Goal: Transaction & Acquisition: Download file/media

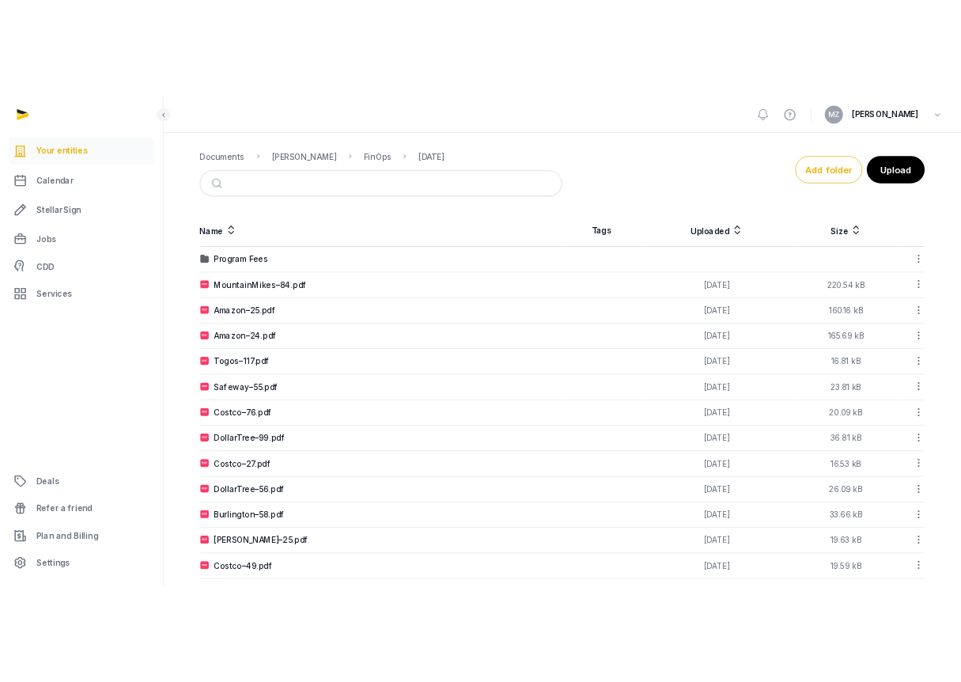
scroll to position [213, 0]
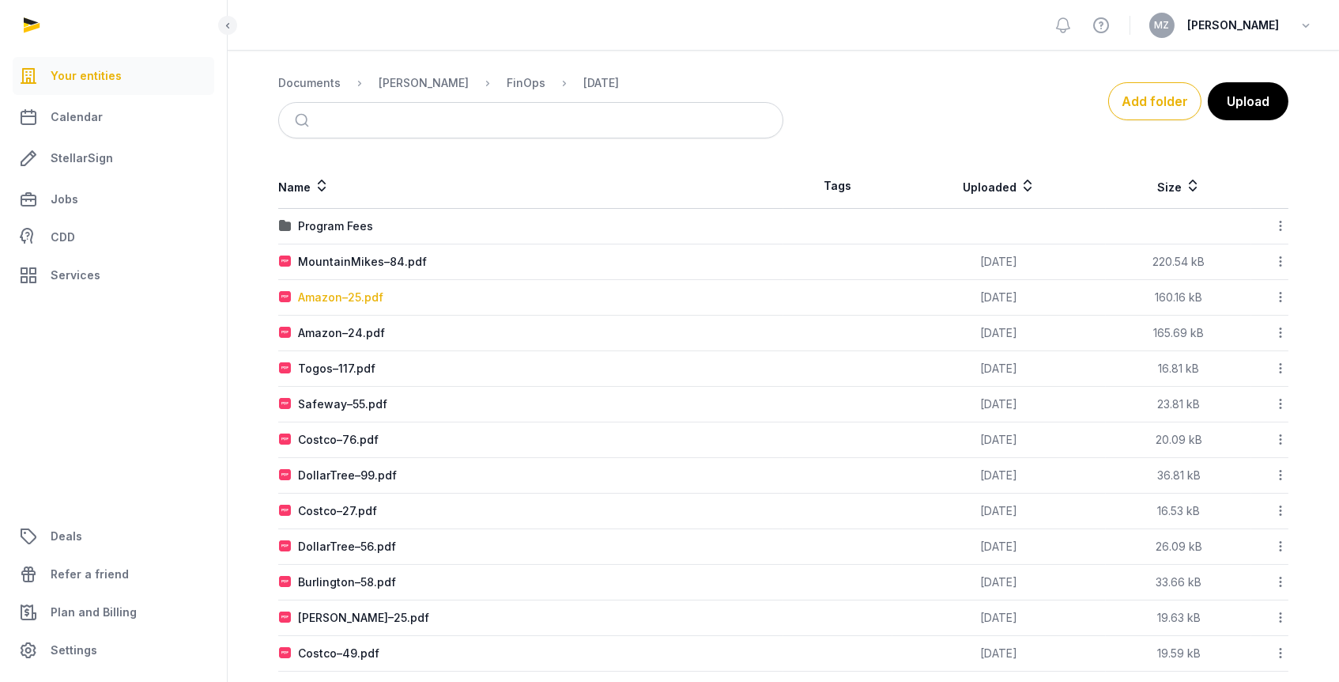
click at [339, 293] on div "Amazon–25.pdf" at bounding box center [340, 297] width 85 height 16
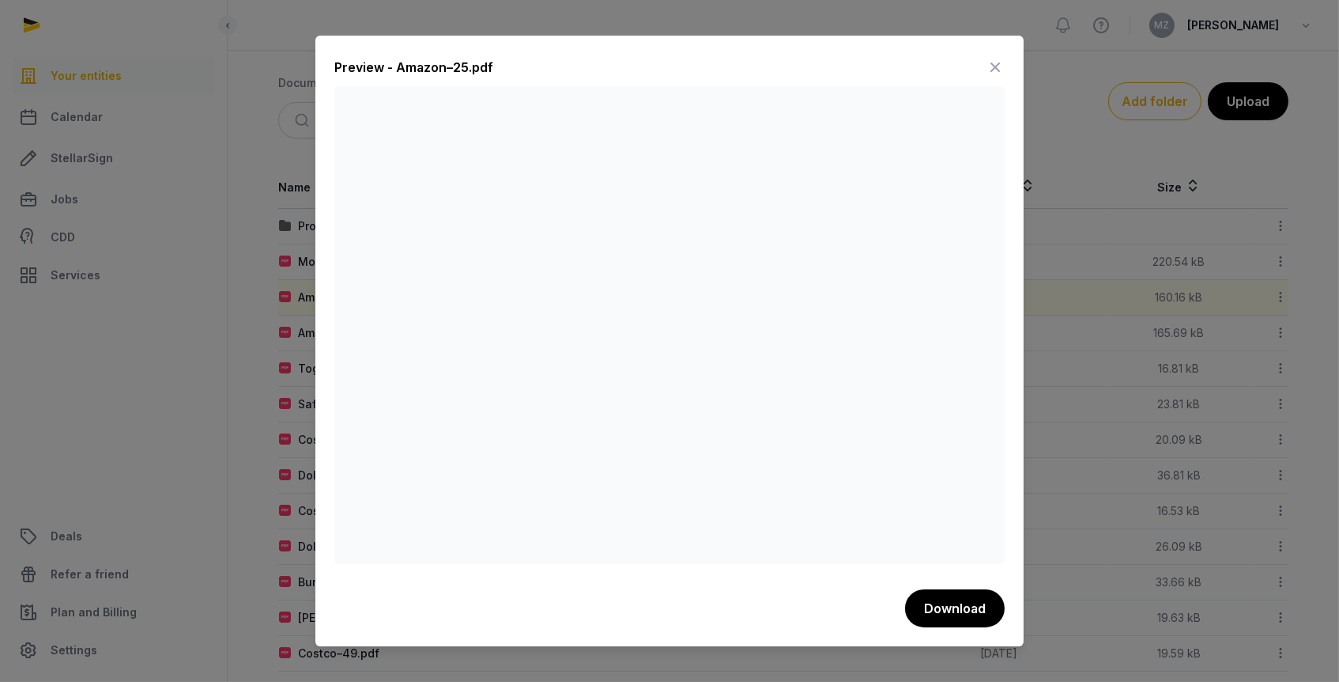
click at [992, 62] on icon at bounding box center [995, 67] width 19 height 25
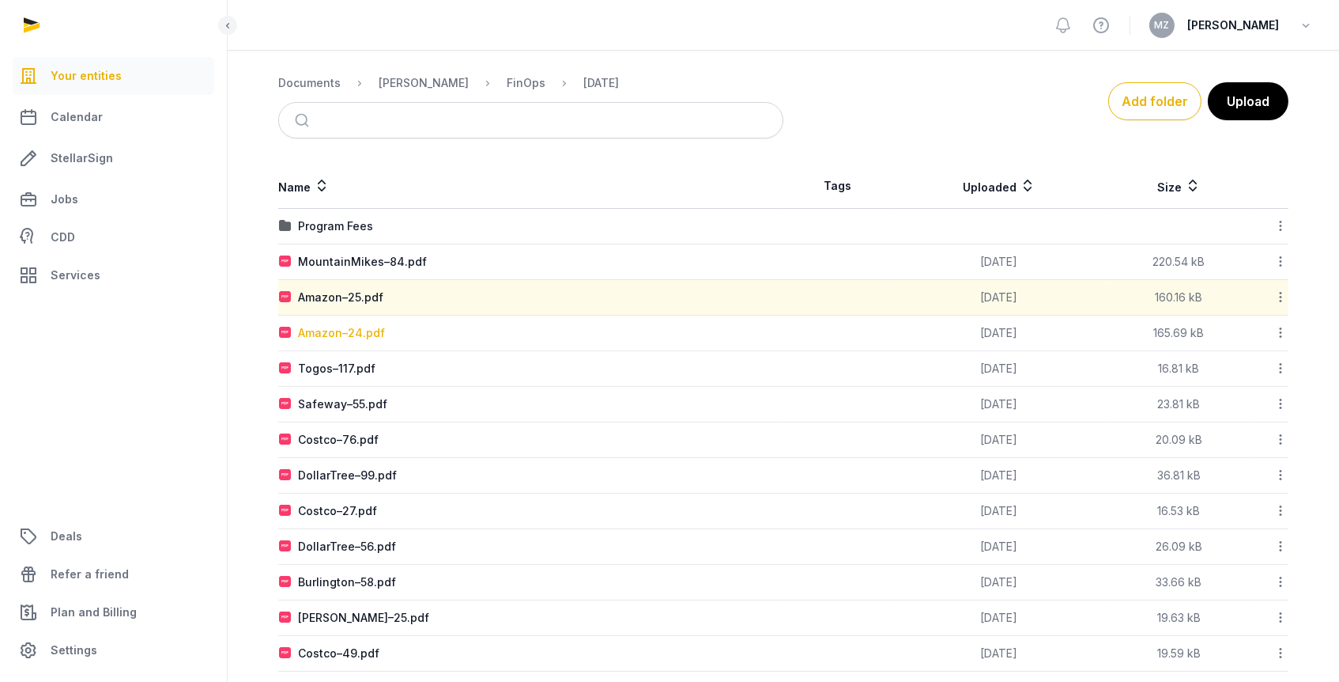
click at [340, 325] on div "Amazon–24.pdf" at bounding box center [341, 333] width 87 height 16
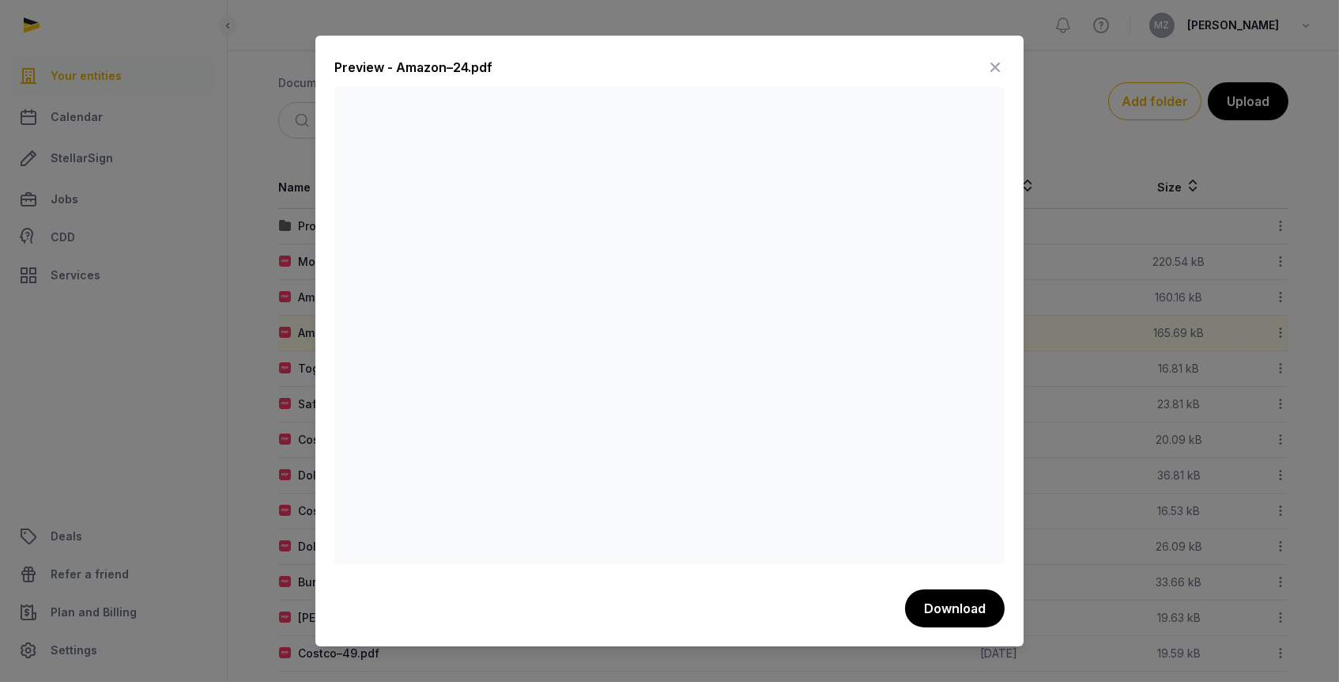
click at [987, 70] on icon at bounding box center [995, 67] width 19 height 25
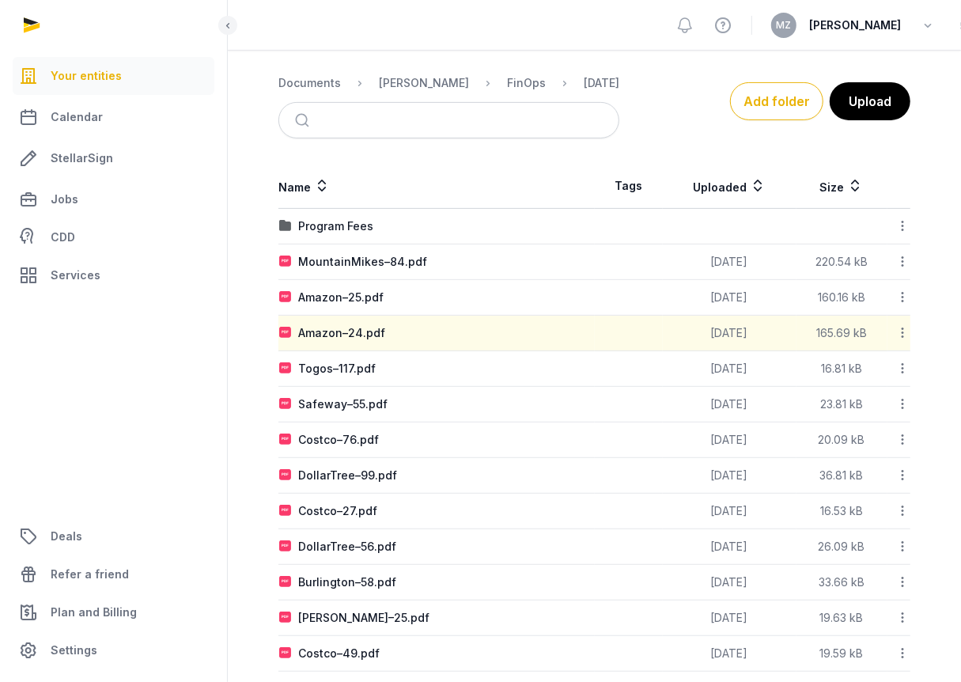
click at [428, 341] on div "Amazon–24.pdf" at bounding box center [436, 333] width 315 height 16
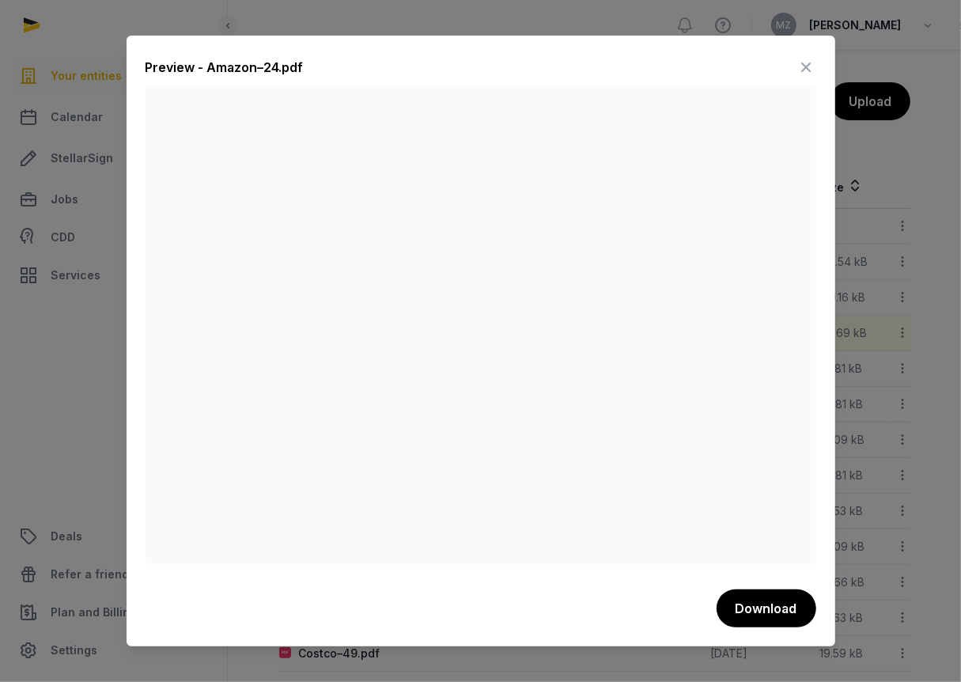
click at [803, 66] on icon at bounding box center [806, 67] width 19 height 25
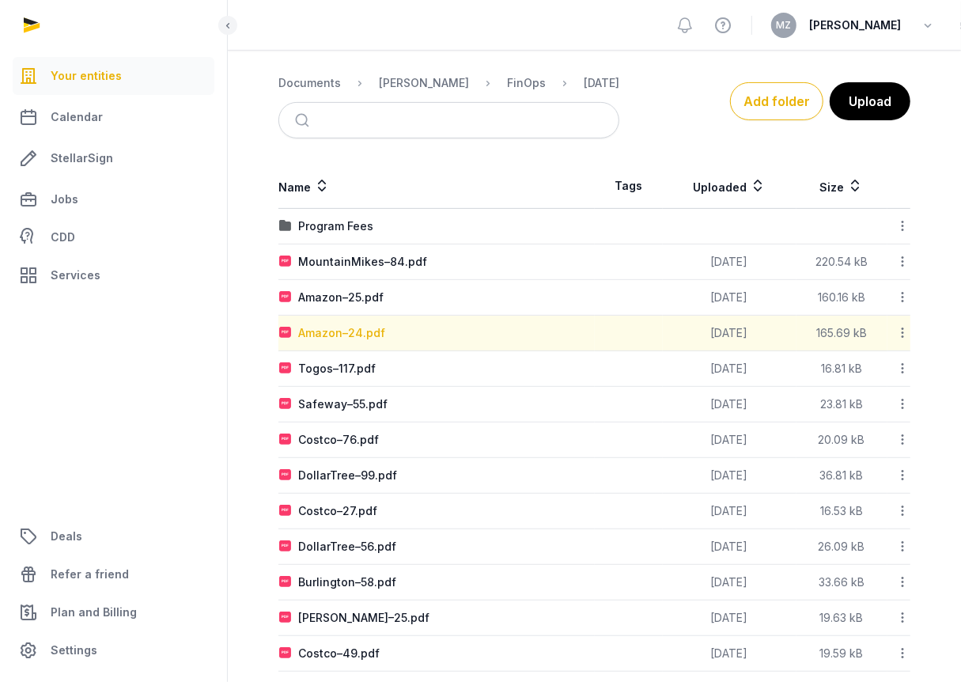
click at [339, 335] on div "Amazon–24.pdf" at bounding box center [341, 333] width 87 height 16
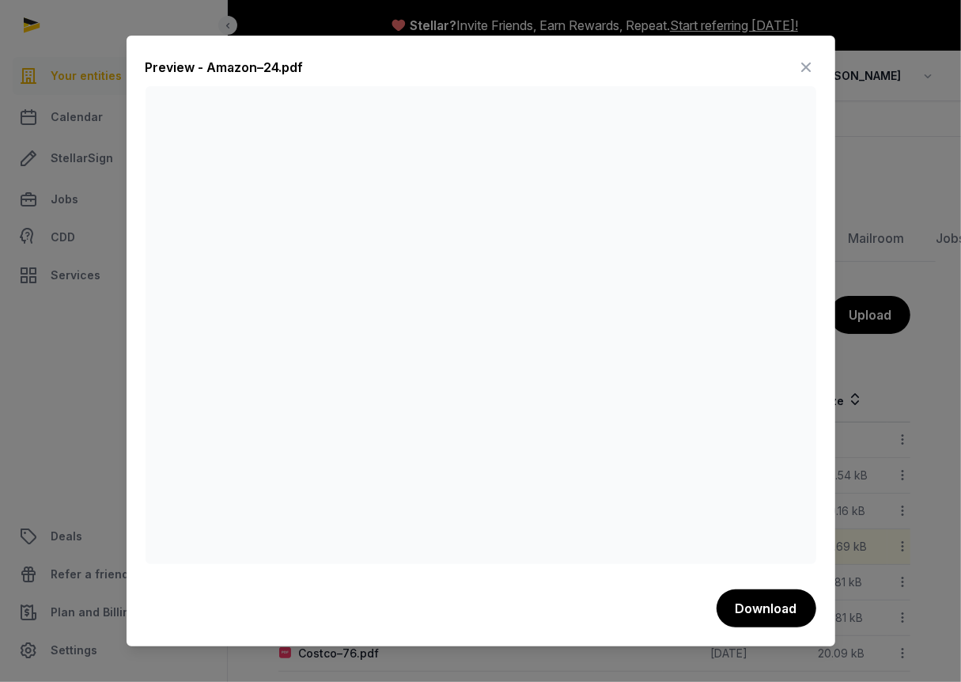
scroll to position [0, 0]
click at [786, 628] on div "Preview - Amazon–24.pdf Download" at bounding box center [481, 341] width 708 height 610
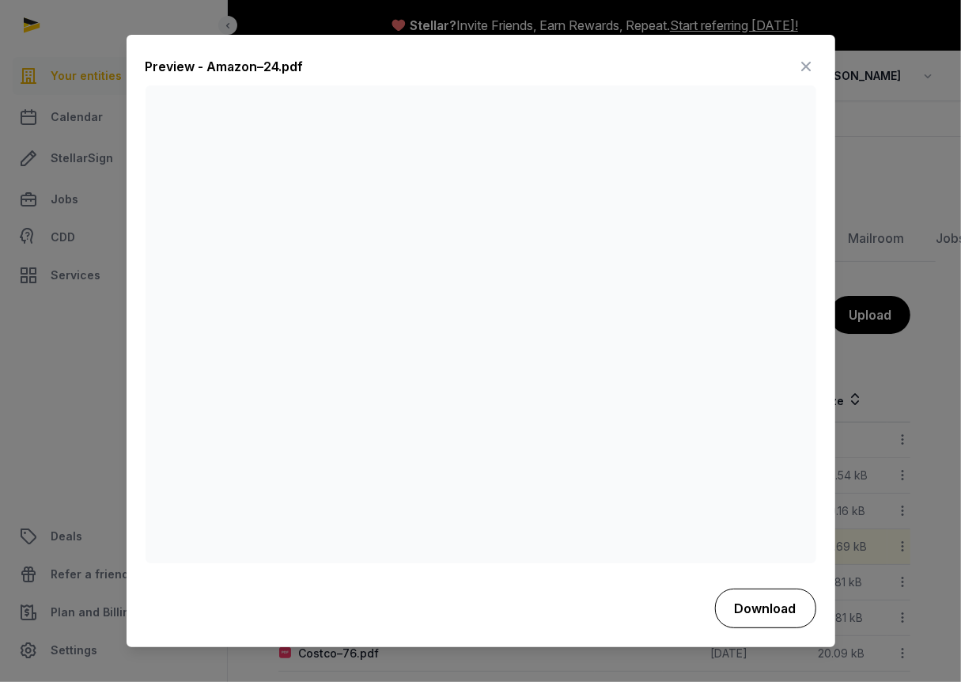
click at [784, 607] on button "Download" at bounding box center [765, 608] width 101 height 40
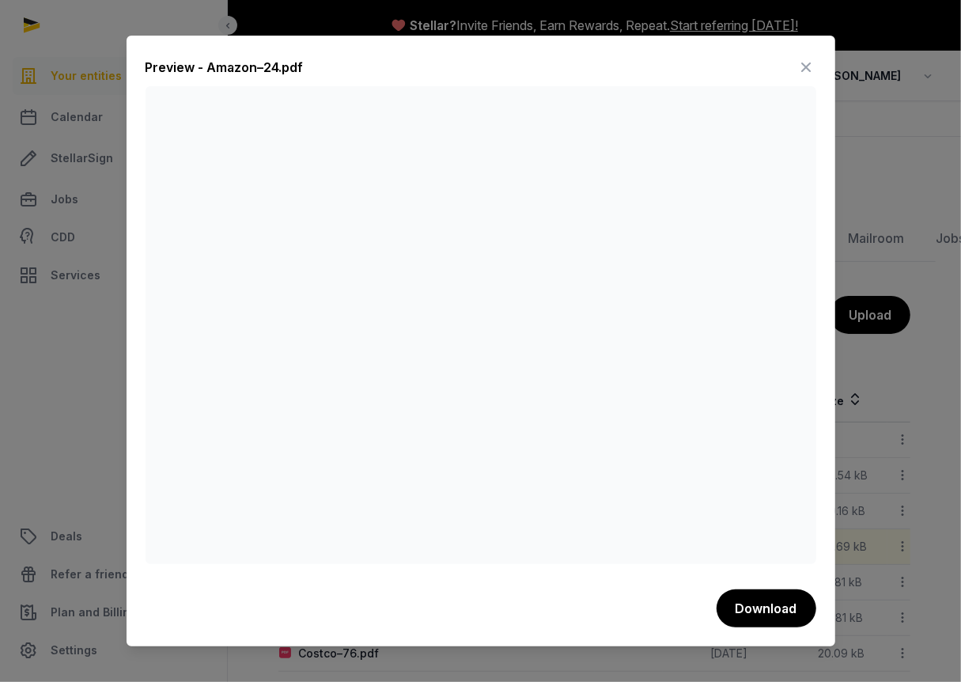
click at [803, 57] on icon at bounding box center [806, 67] width 19 height 25
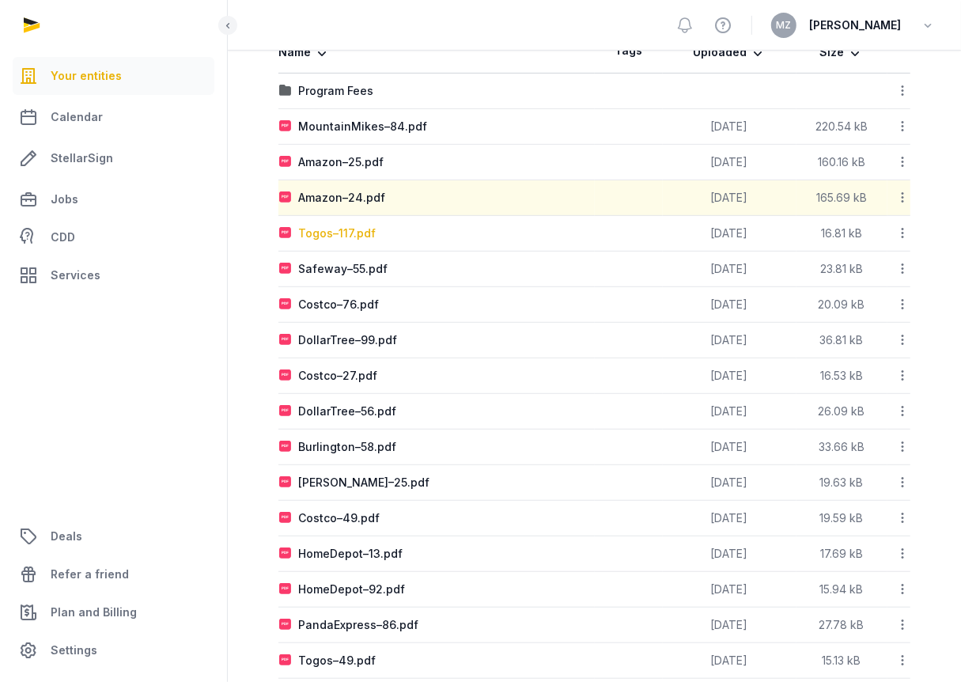
scroll to position [391, 0]
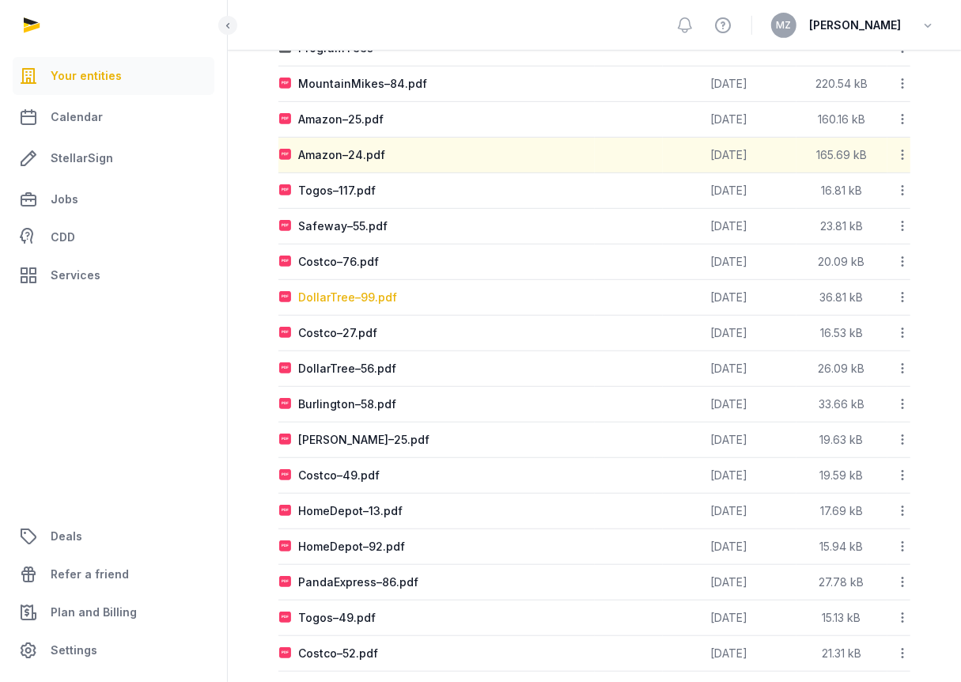
click at [349, 305] on div "DollarTree–99.pdf" at bounding box center [347, 297] width 99 height 16
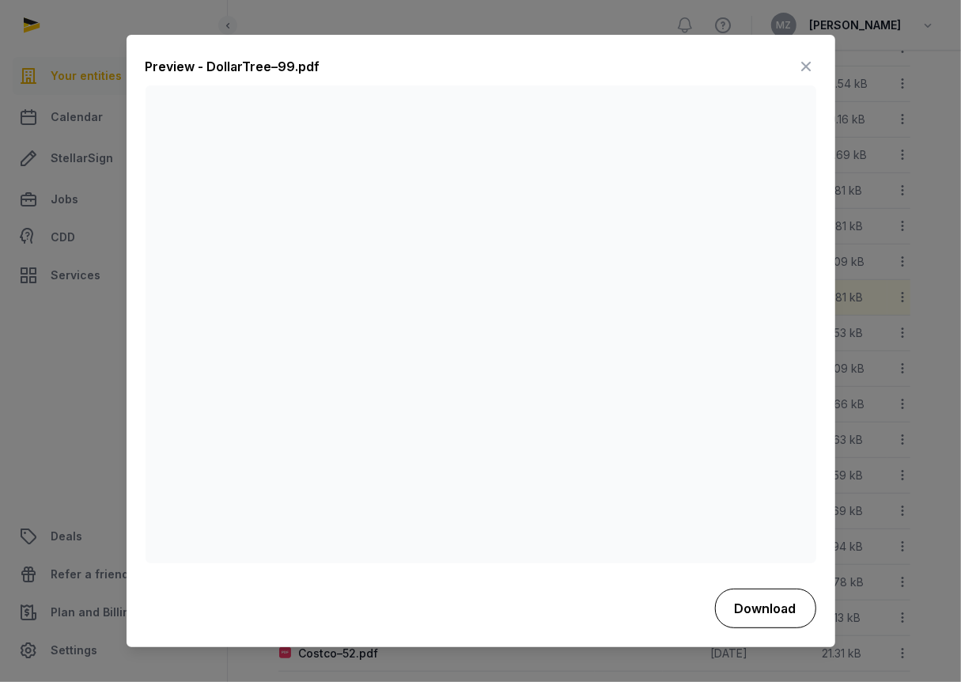
click at [788, 600] on button "Download" at bounding box center [765, 608] width 101 height 40
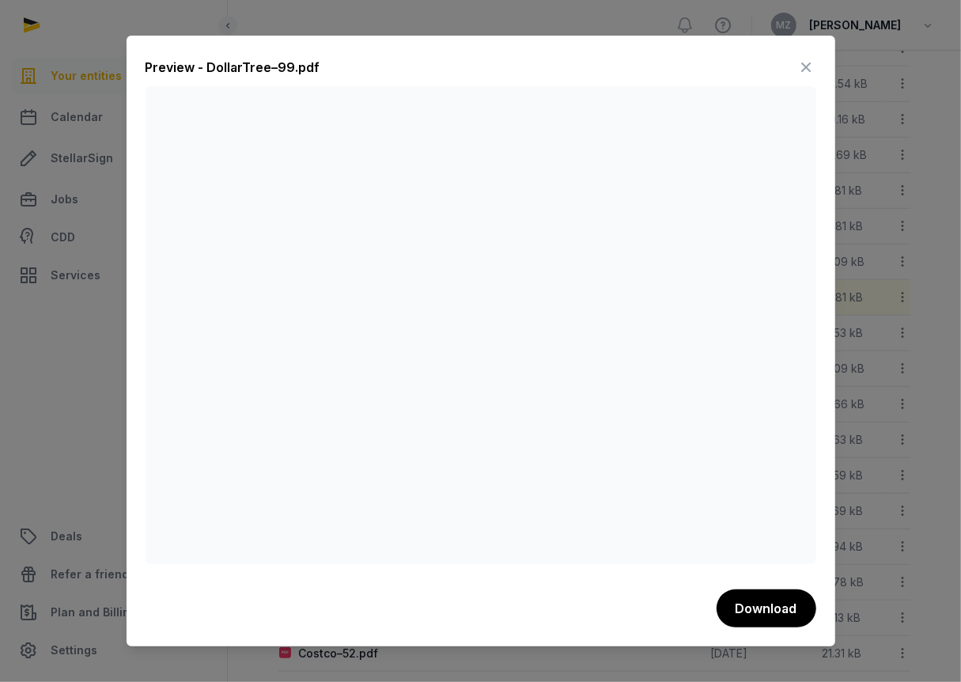
click at [810, 62] on icon at bounding box center [806, 67] width 19 height 25
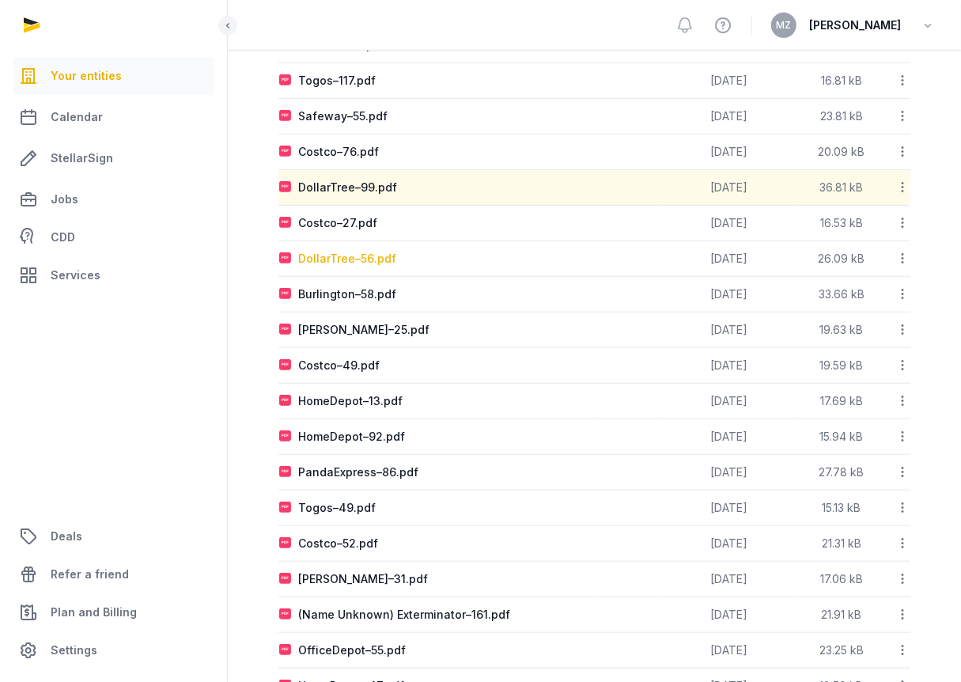
scroll to position [524, 0]
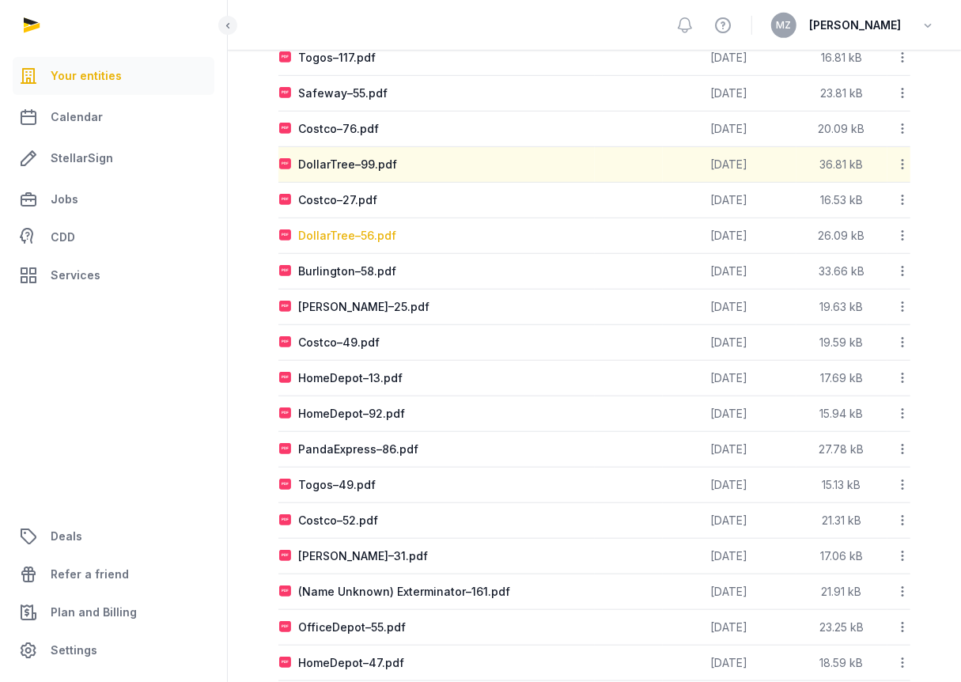
click at [383, 244] on div "DollarTree–56.pdf" at bounding box center [347, 236] width 98 height 16
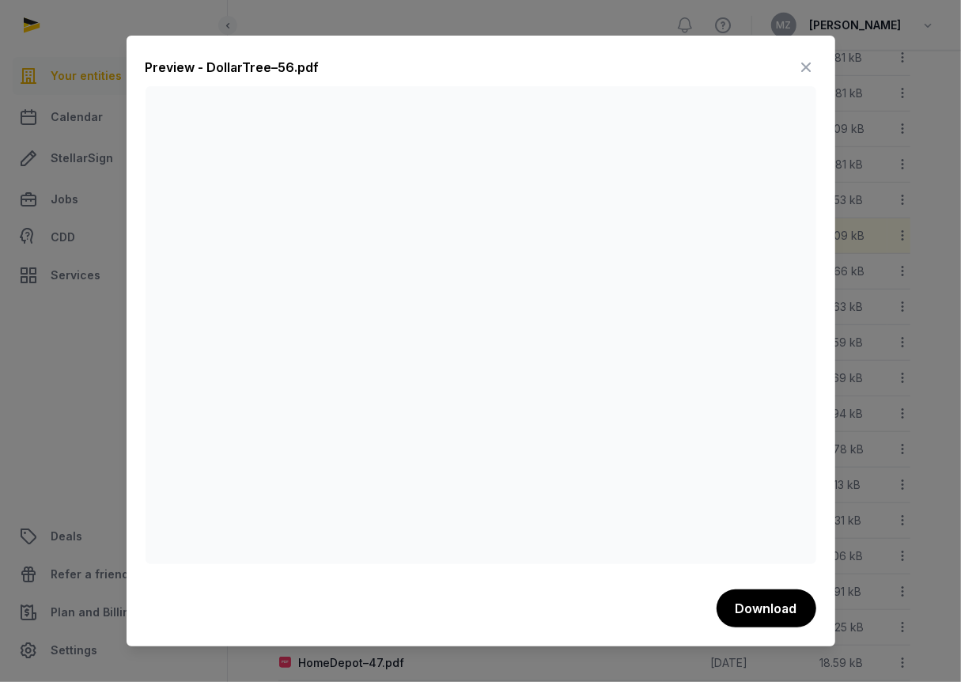
click at [763, 605] on button "Download" at bounding box center [766, 608] width 100 height 38
click at [808, 62] on icon at bounding box center [806, 67] width 19 height 25
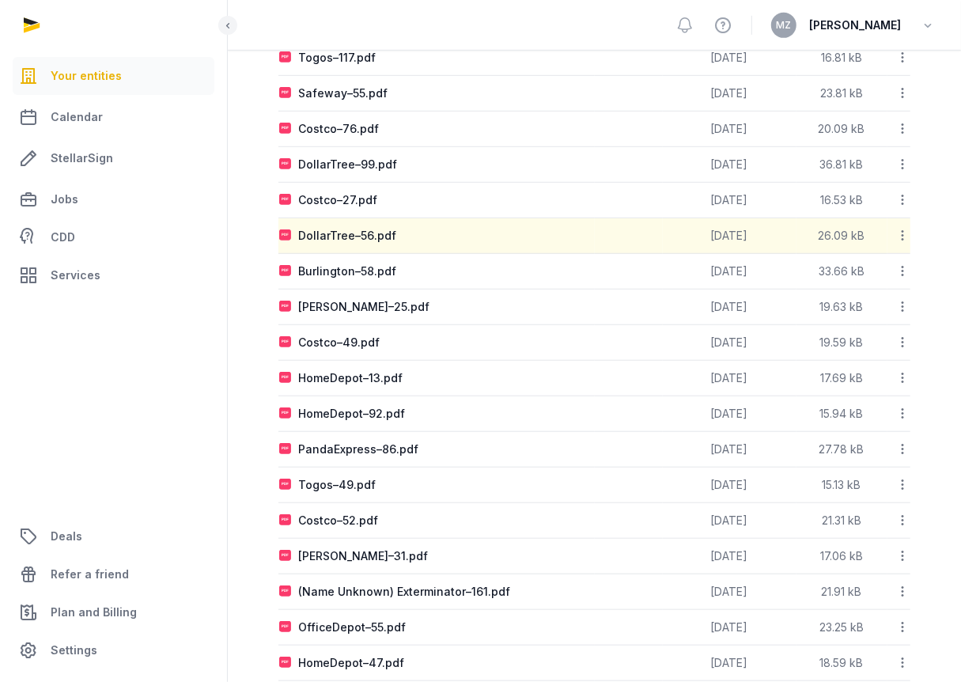
click at [253, 299] on div "Name Tags Uploaded Size Program Fees Download Folder Copy link Edit properties …" at bounding box center [594, 337] width 682 height 969
click at [365, 279] on div "Burlington–58.pdf" at bounding box center [347, 271] width 98 height 16
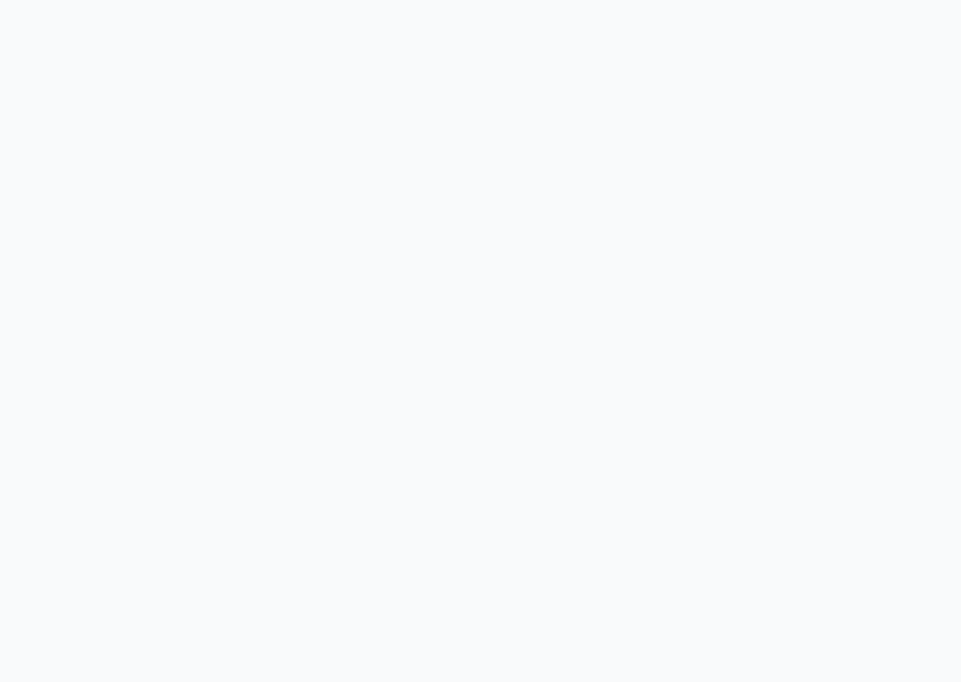
scroll to position [412, 0]
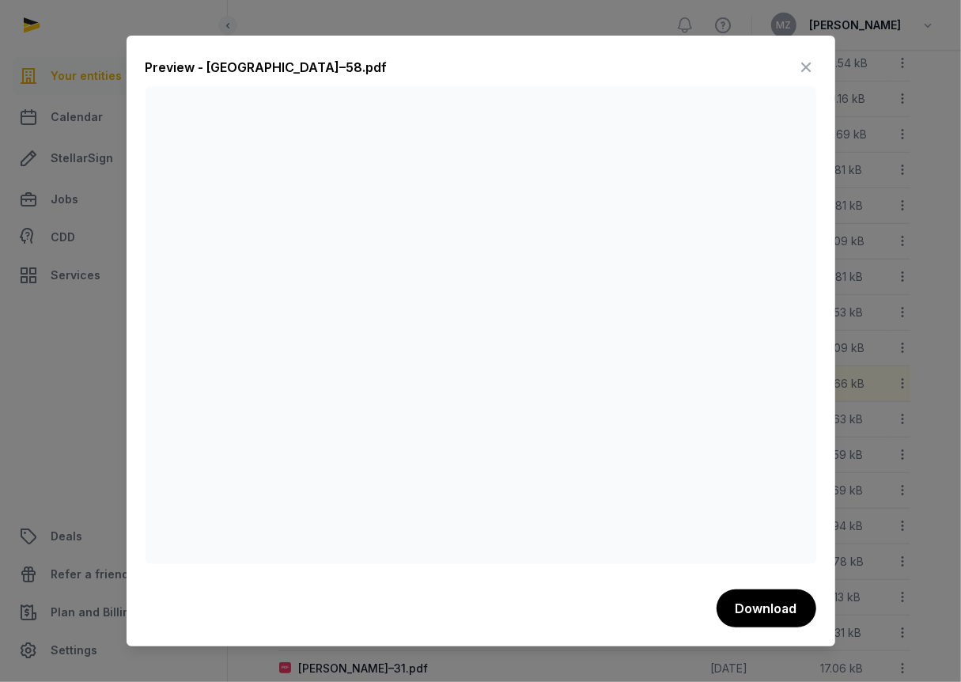
click at [779, 605] on button "Download" at bounding box center [766, 608] width 100 height 38
click at [799, 70] on icon at bounding box center [806, 67] width 19 height 25
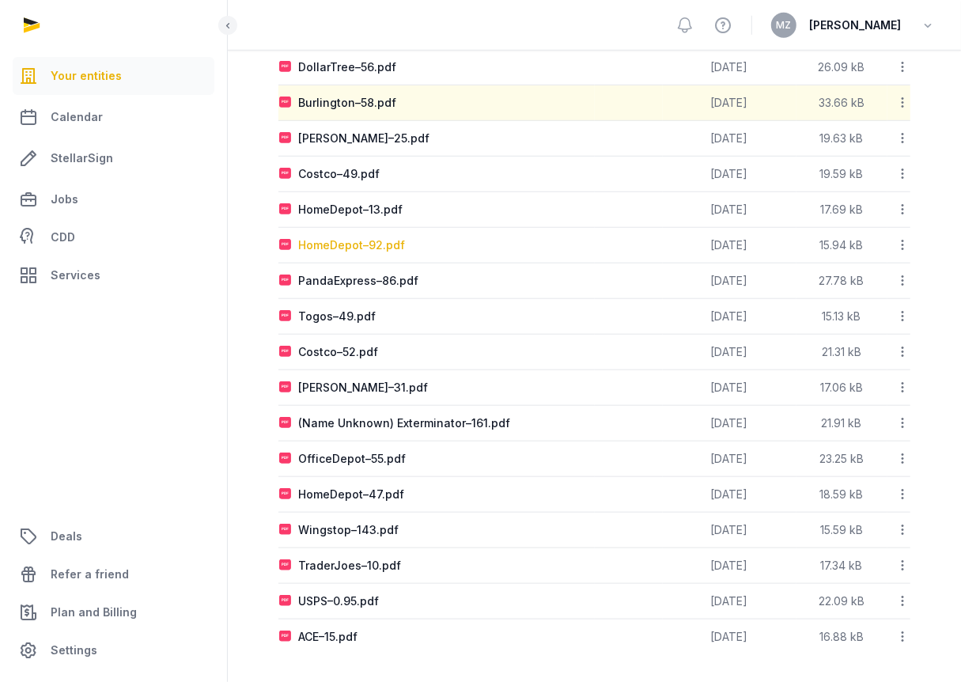
scroll to position [692, 0]
click at [357, 247] on div "HomeDepot–92.pdf" at bounding box center [351, 246] width 107 height 16
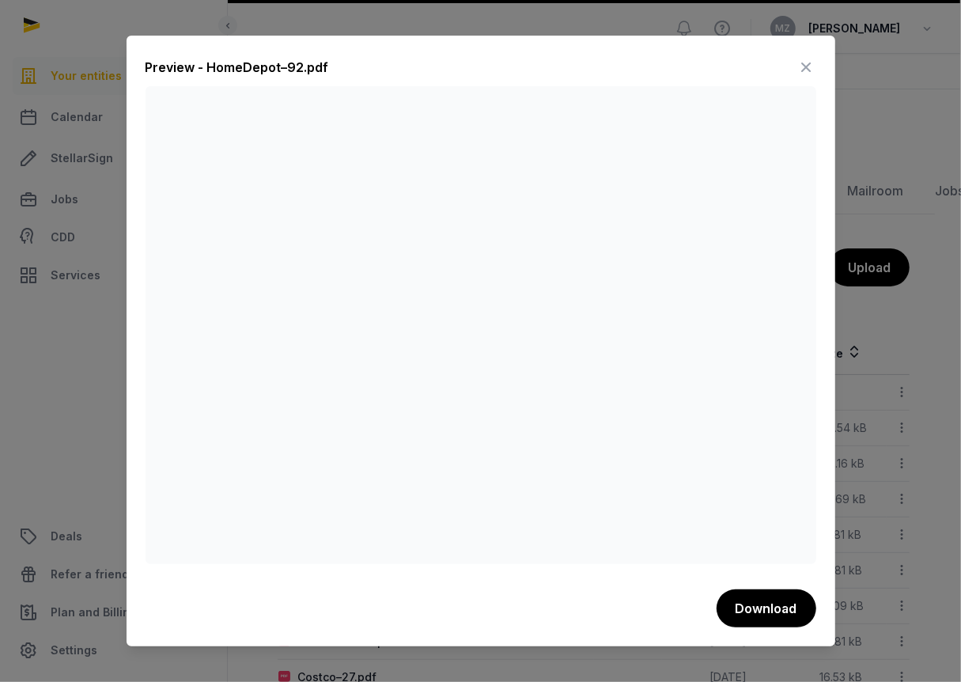
scroll to position [0, 1]
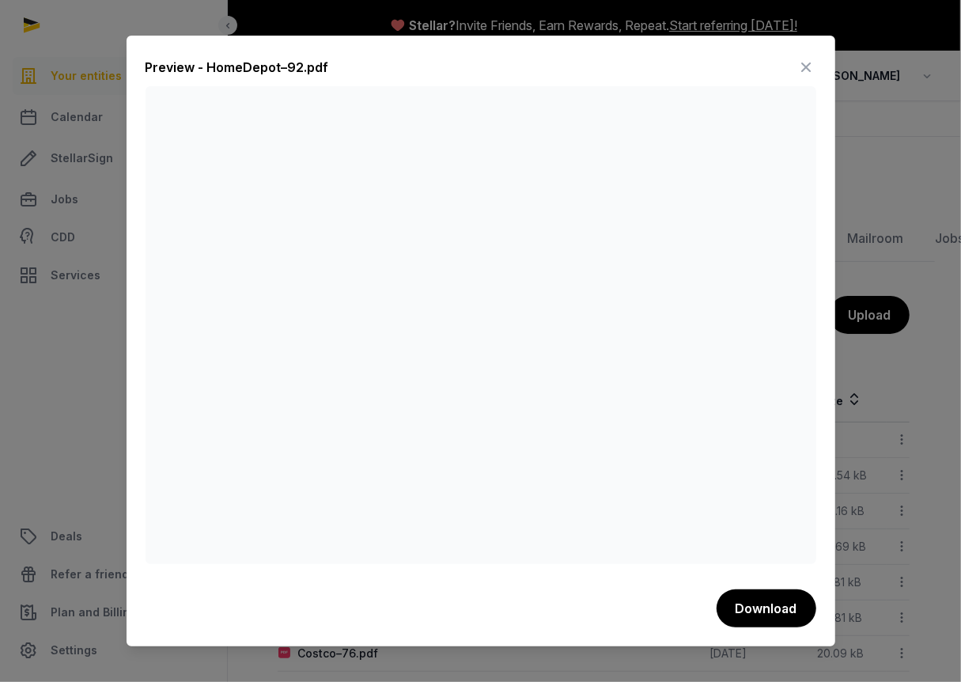
click at [814, 61] on icon at bounding box center [806, 67] width 19 height 25
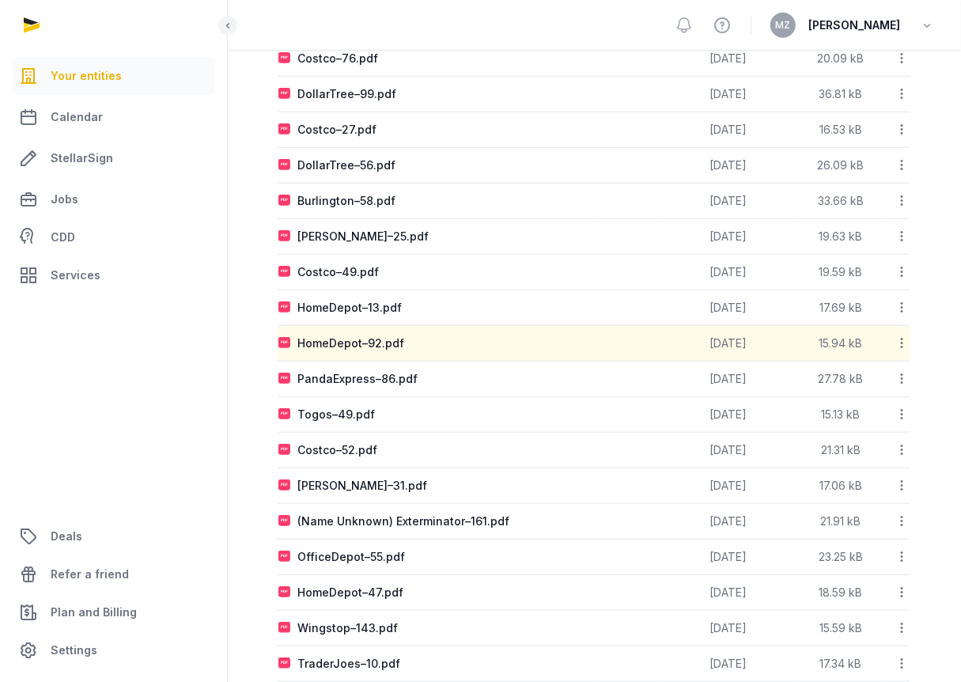
click at [261, 361] on div "Name Tags Uploaded Size Program Fees Download Folder Copy link Edit properties …" at bounding box center [593, 267] width 682 height 969
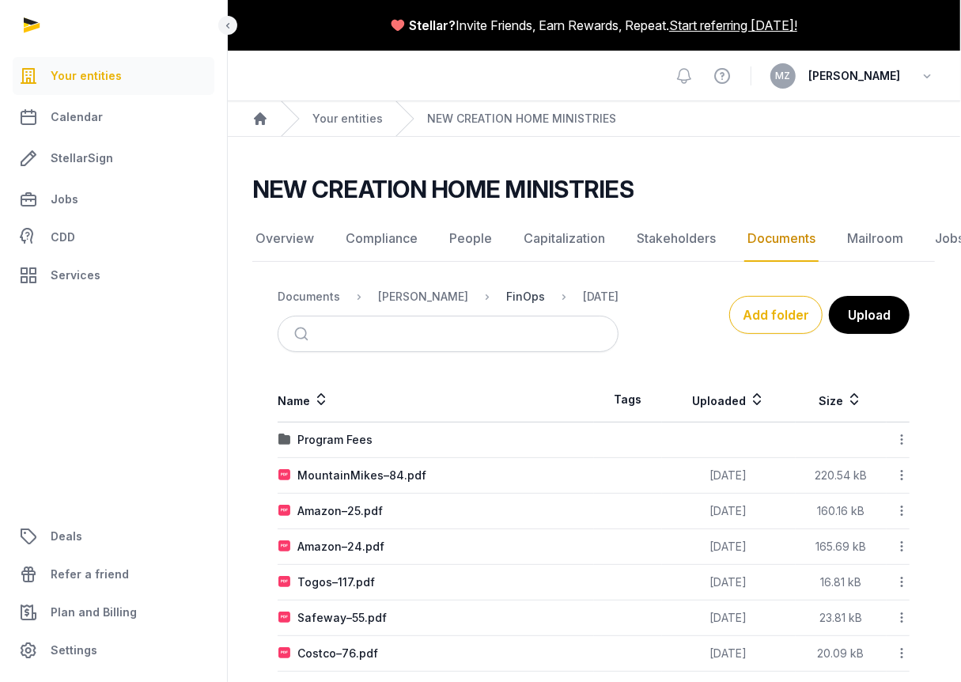
click at [506, 296] on div "FinOps" at bounding box center [525, 297] width 39 height 16
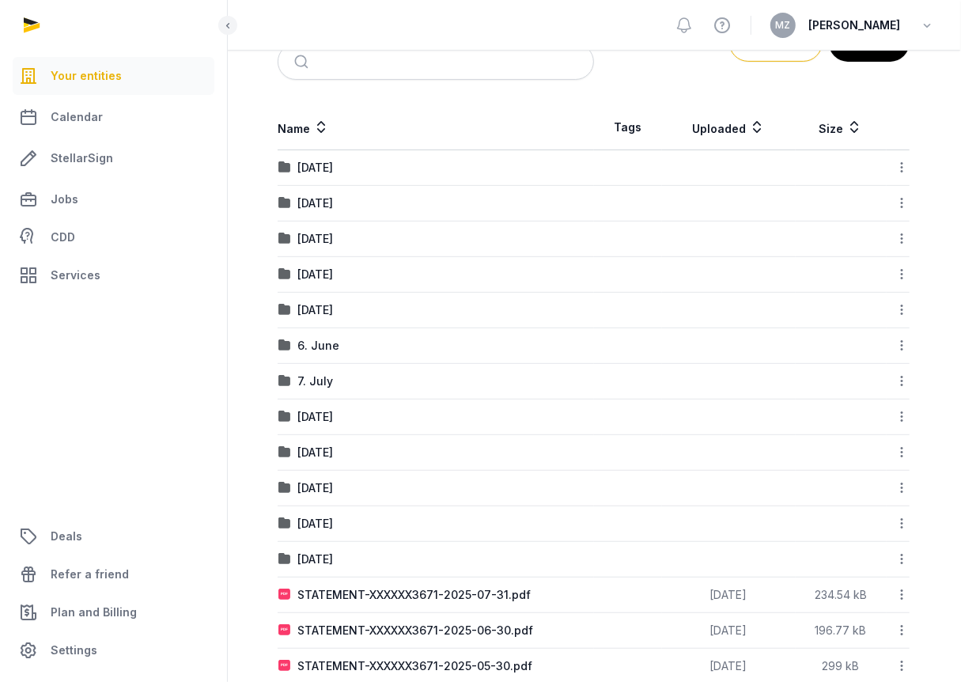
scroll to position [294, 1]
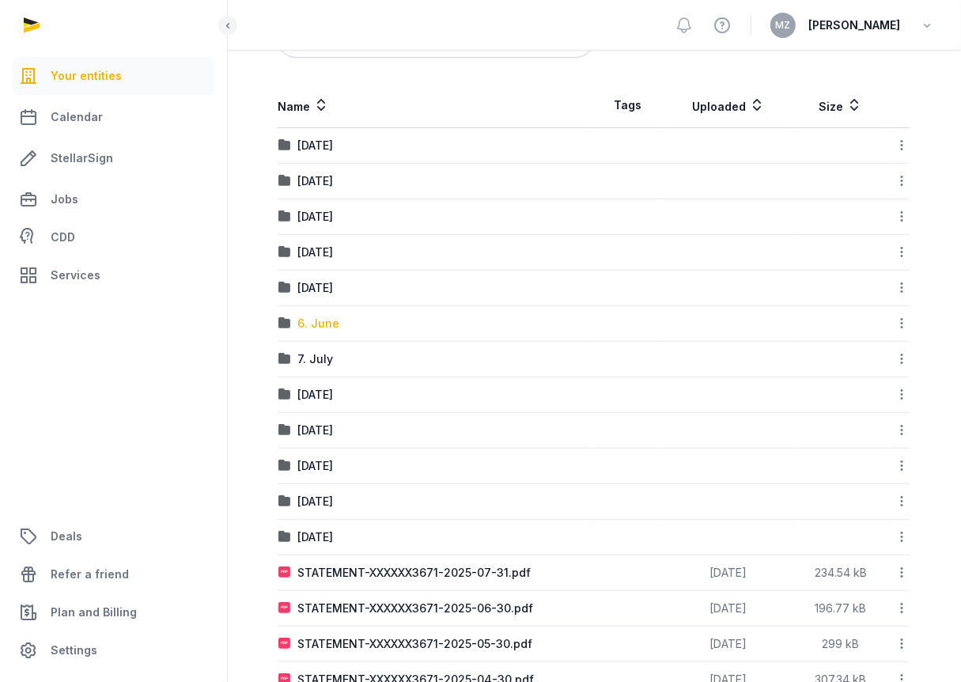
click at [328, 315] on div "6. June" at bounding box center [318, 323] width 42 height 16
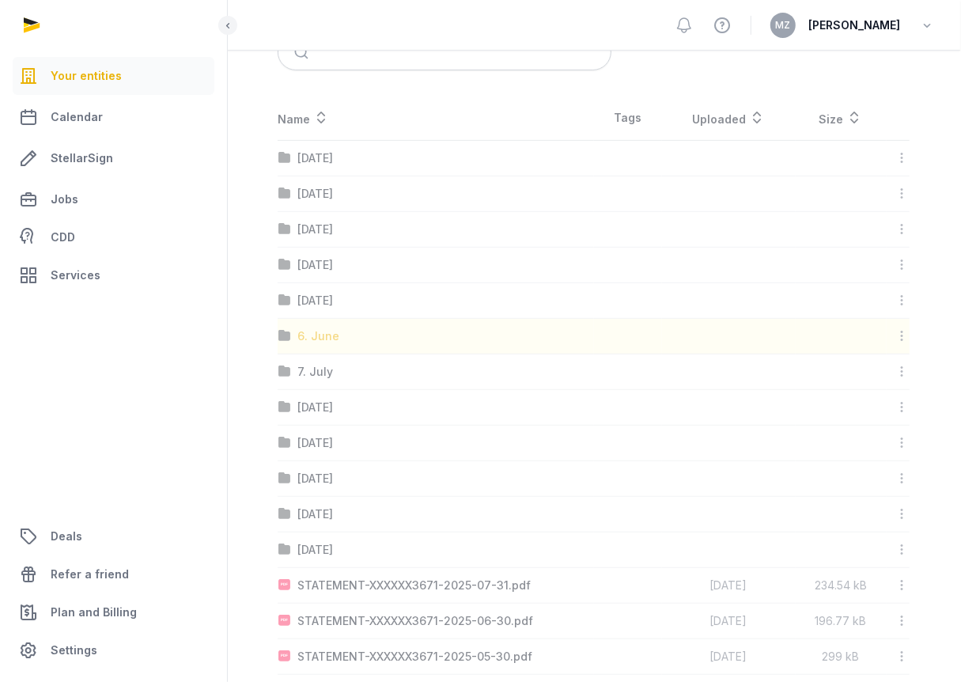
scroll to position [0, 1]
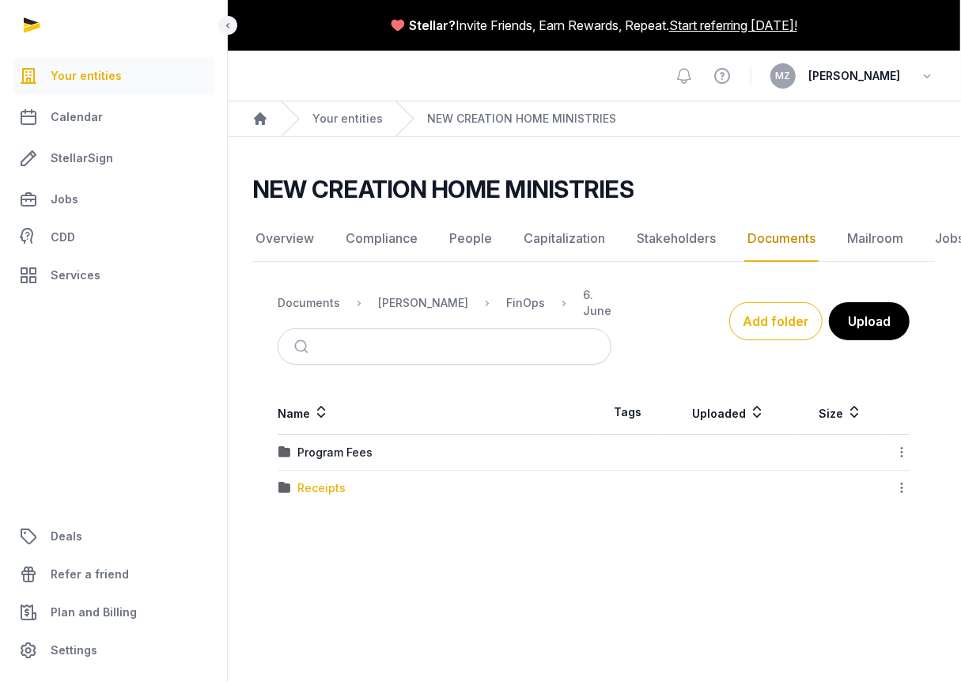
click at [323, 489] on div "Receipts" at bounding box center [321, 488] width 48 height 16
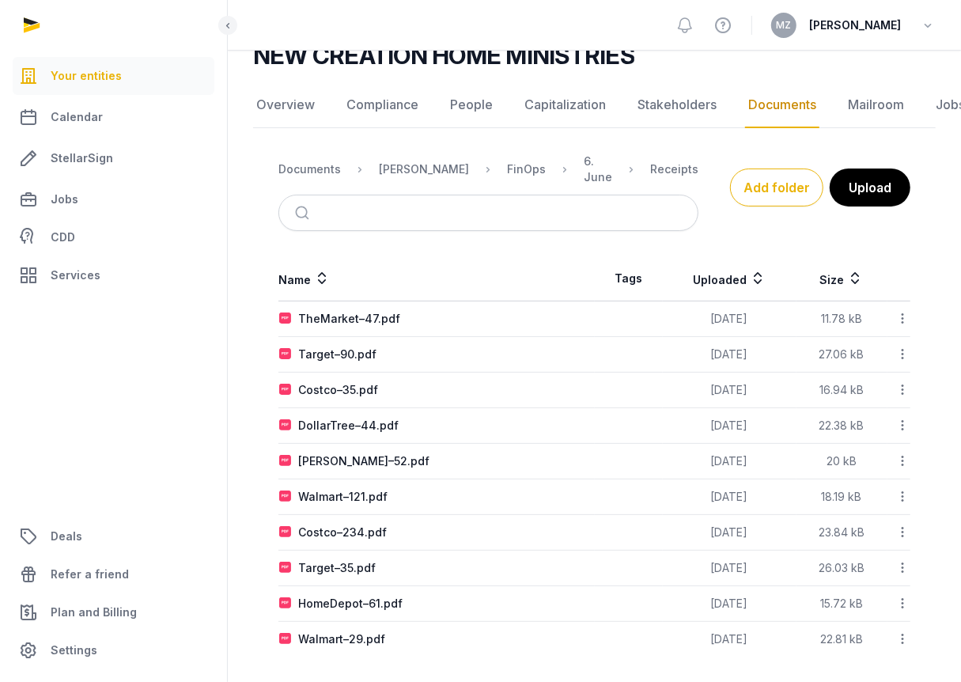
scroll to position [133, 0]
click at [357, 315] on div "TheMarket–47.pdf" at bounding box center [349, 320] width 102 height 16
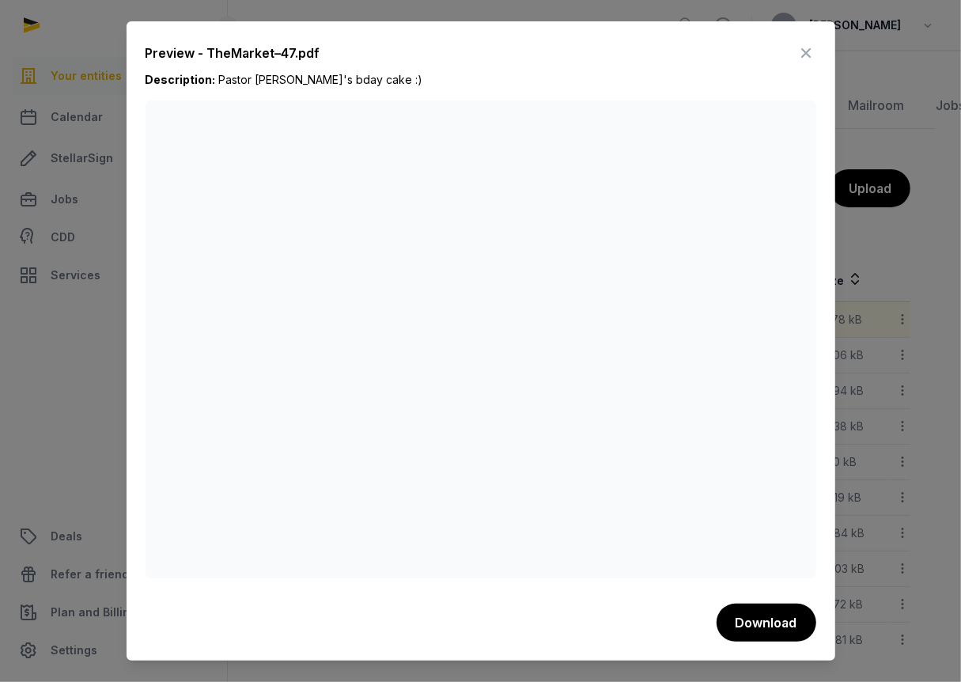
click at [797, 45] on icon at bounding box center [806, 52] width 19 height 25
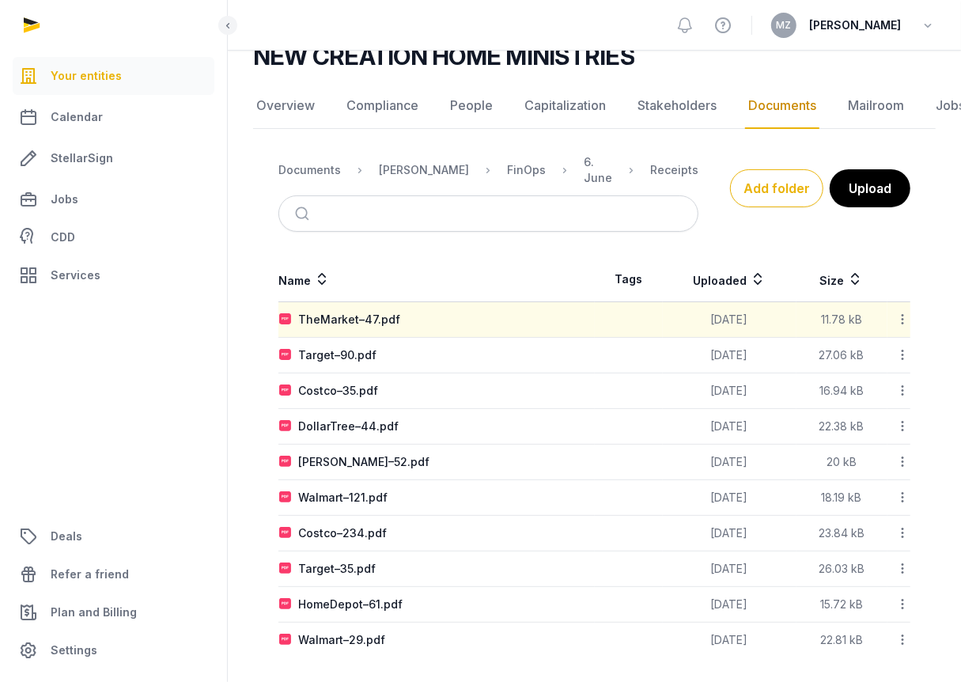
click at [262, 375] on div "Name Tags Uploaded Size TheMarket–47.pdf [DATE] 11.78 kB Download Copy link Edi…" at bounding box center [594, 457] width 682 height 400
click at [352, 359] on div "Target–90.pdf" at bounding box center [337, 355] width 78 height 16
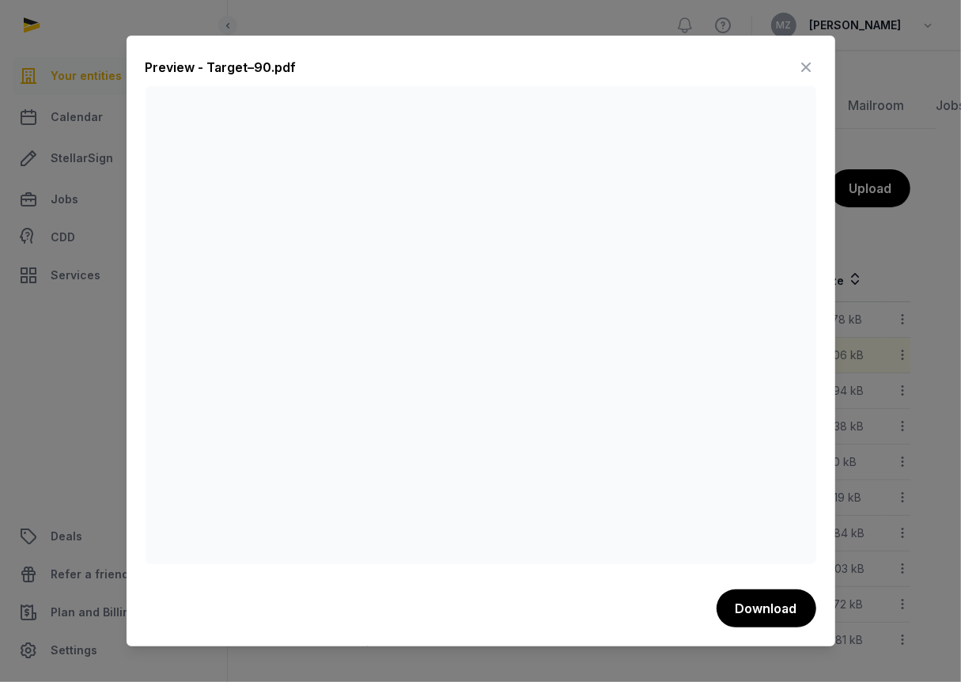
click at [803, 66] on icon at bounding box center [806, 67] width 19 height 25
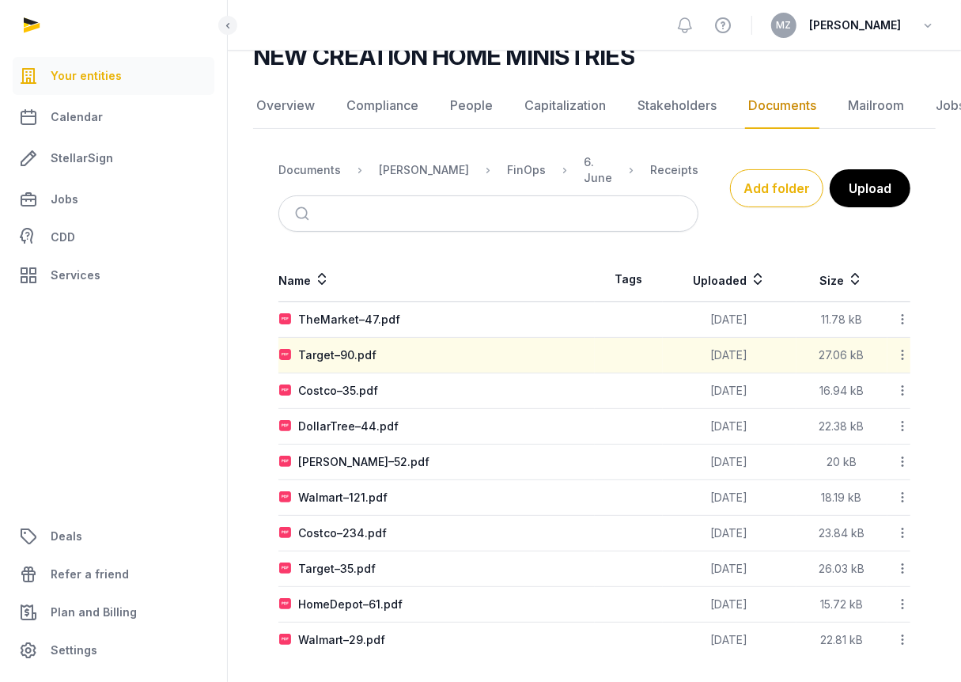
click at [903, 353] on icon at bounding box center [902, 354] width 14 height 17
click at [871, 410] on div "Download" at bounding box center [846, 424] width 127 height 28
click at [259, 259] on div "Name Tags Uploaded Size TheMarket–47.pdf [DATE] 11.78 kB Download Copy link Edi…" at bounding box center [594, 457] width 682 height 400
click at [261, 302] on div "Name Tags Uploaded Size TheMarket–47.pdf [DATE] 11.78 kB Download Copy link Edi…" at bounding box center [594, 457] width 682 height 400
click at [265, 312] on div "Name Tags Uploaded Size TheMarket–47.pdf [DATE] 11.78 kB Download Copy link Edi…" at bounding box center [594, 457] width 682 height 400
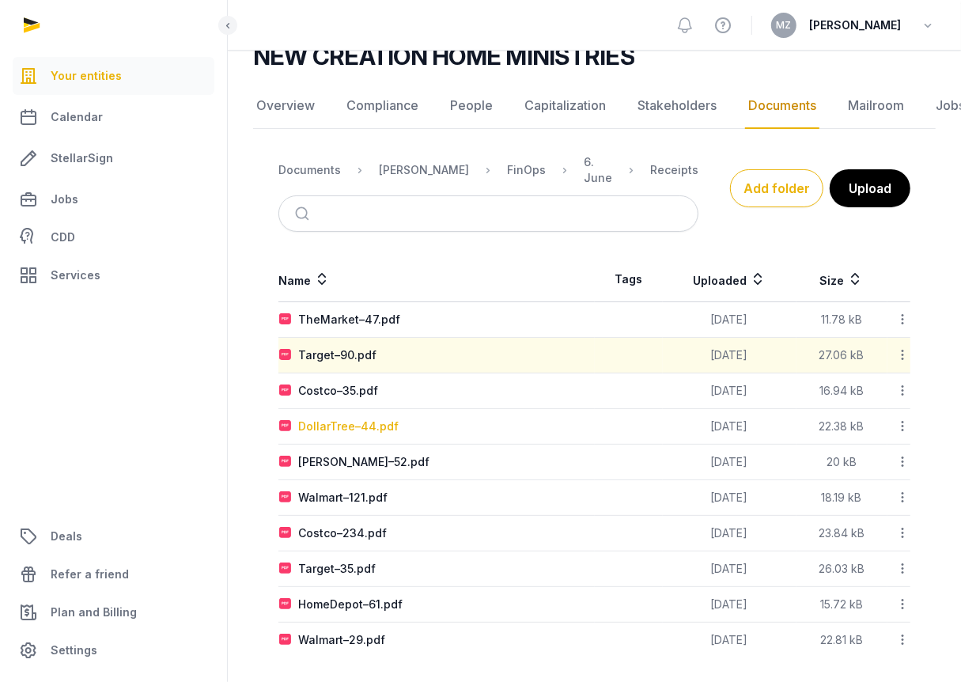
click at [365, 424] on div "DollarTree–44.pdf" at bounding box center [348, 426] width 100 height 16
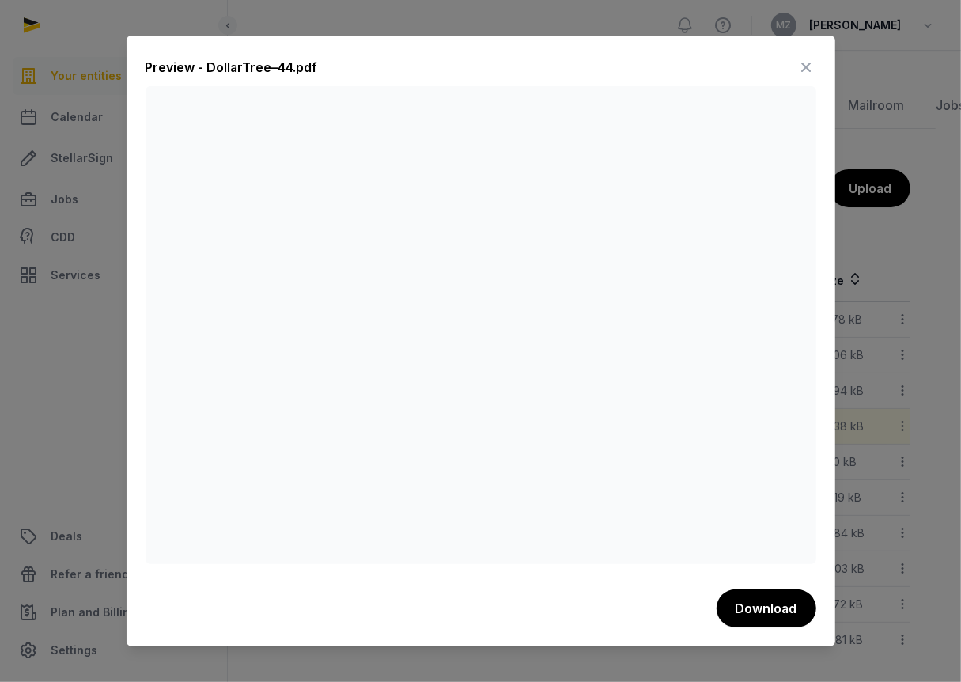
click at [758, 599] on button "Download" at bounding box center [766, 608] width 100 height 38
click at [799, 61] on icon at bounding box center [806, 67] width 19 height 25
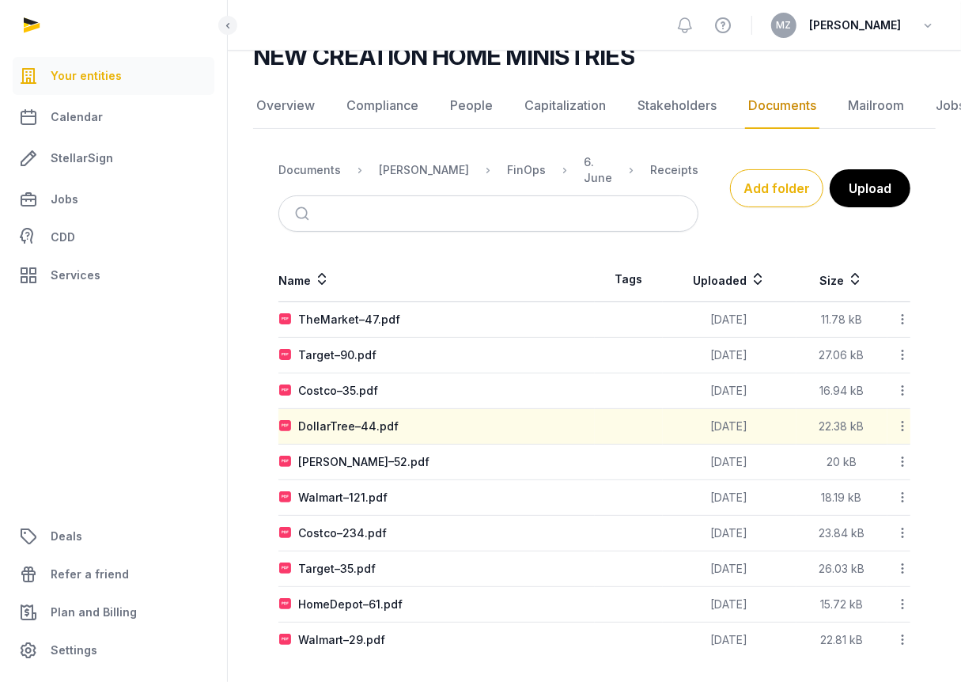
click at [259, 467] on div "Name Tags Uploaded Size TheMarket–47.pdf [DATE] 11.78 kB Download Copy link Edi…" at bounding box center [594, 457] width 682 height 400
click at [345, 496] on div "Walmart–121.pdf" at bounding box center [342, 497] width 89 height 16
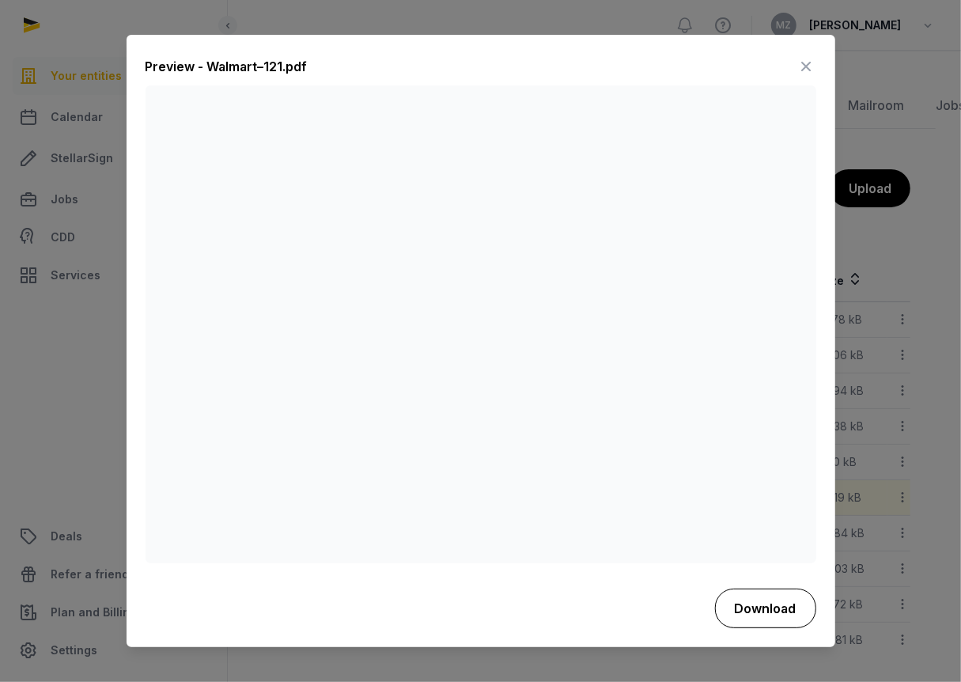
click at [762, 599] on button "Download" at bounding box center [765, 608] width 101 height 40
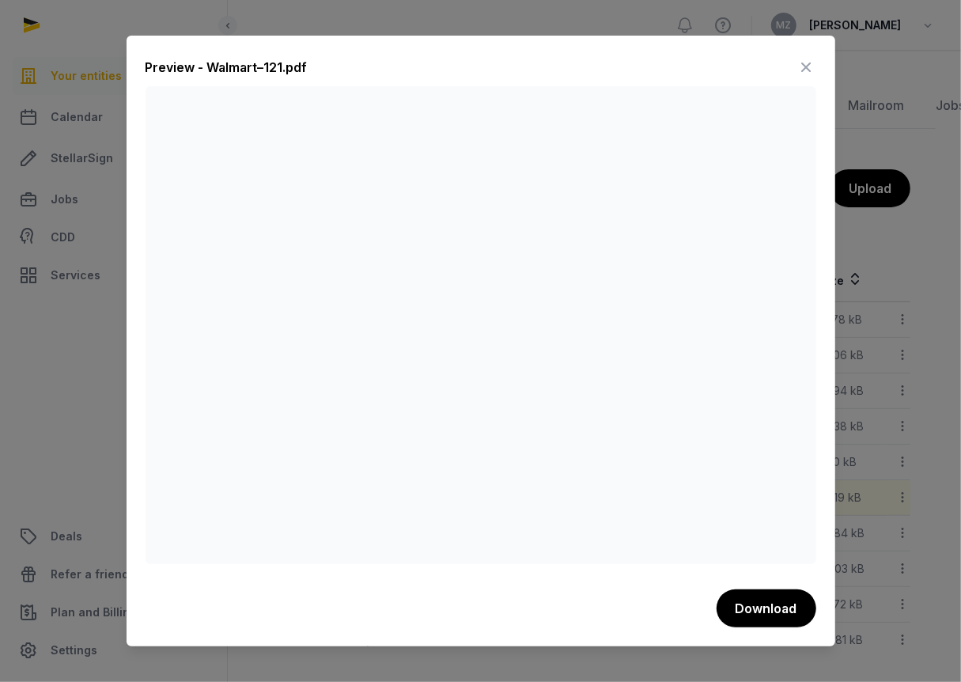
click at [808, 62] on icon at bounding box center [806, 67] width 19 height 25
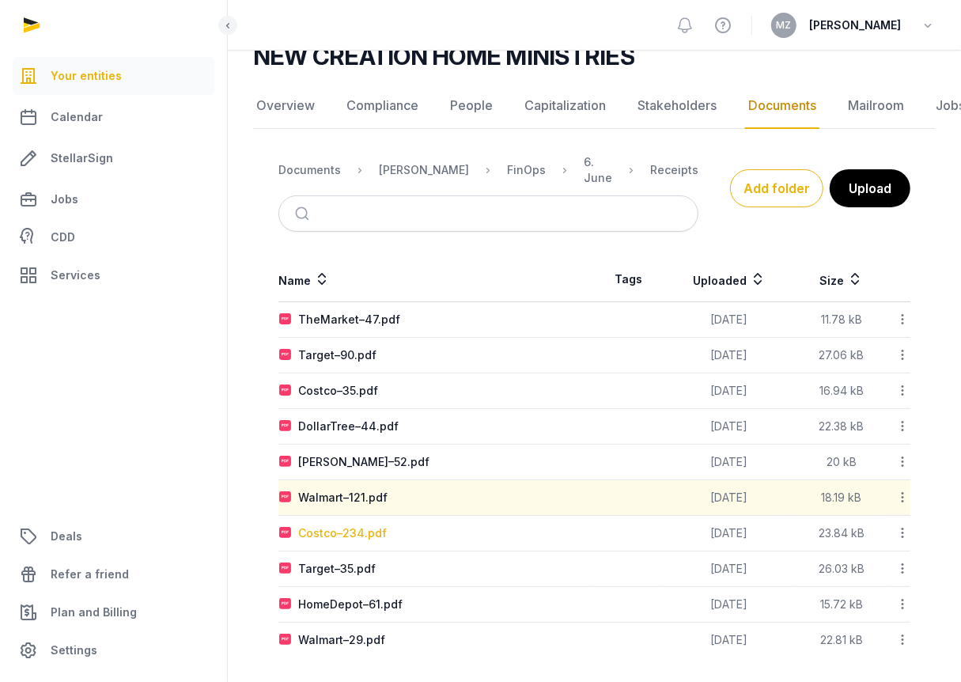
click at [338, 527] on div "Costco–234.pdf" at bounding box center [342, 533] width 89 height 16
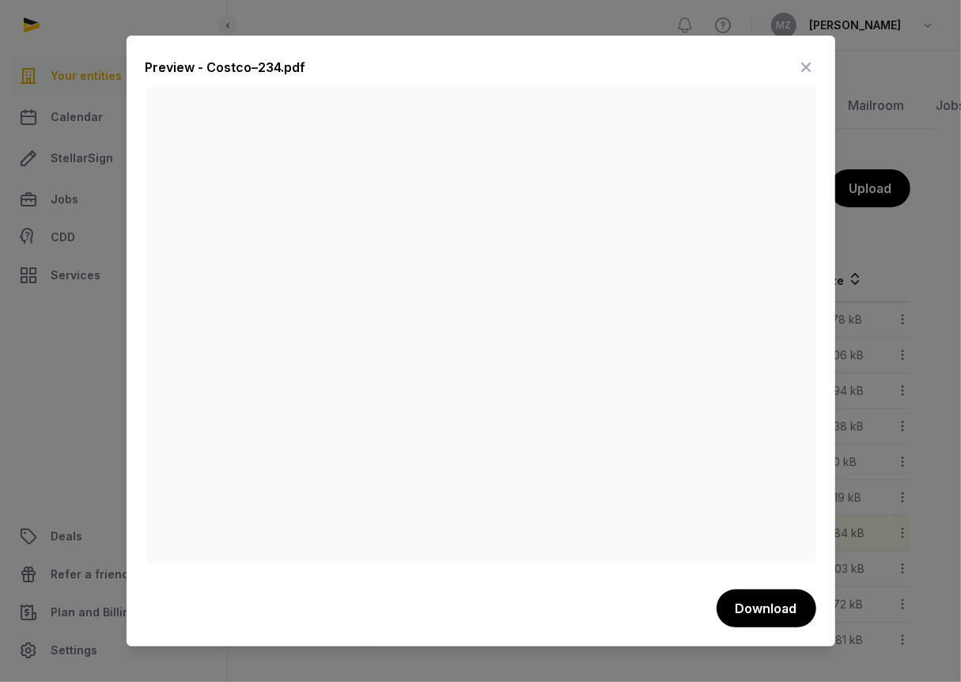
click at [803, 62] on icon at bounding box center [806, 67] width 19 height 25
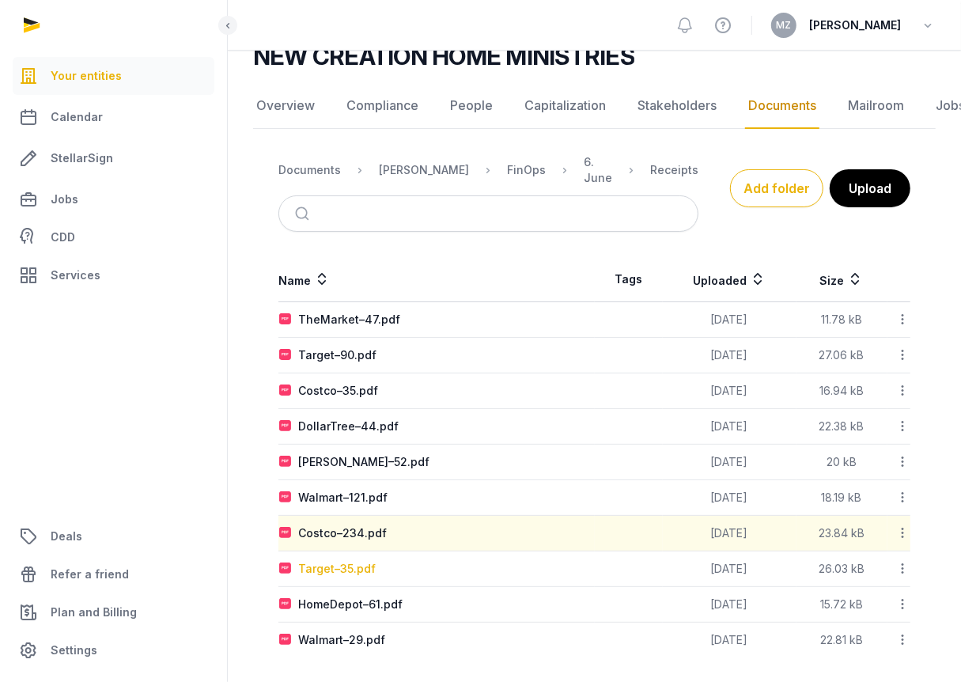
click at [346, 565] on div "Target–35.pdf" at bounding box center [336, 569] width 77 height 16
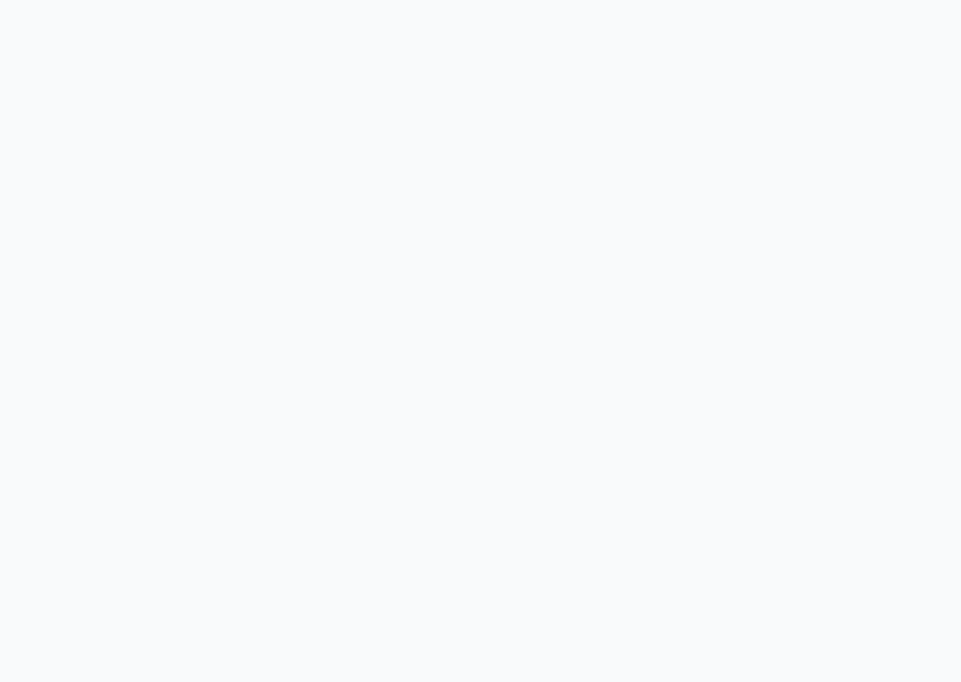
scroll to position [118, 21]
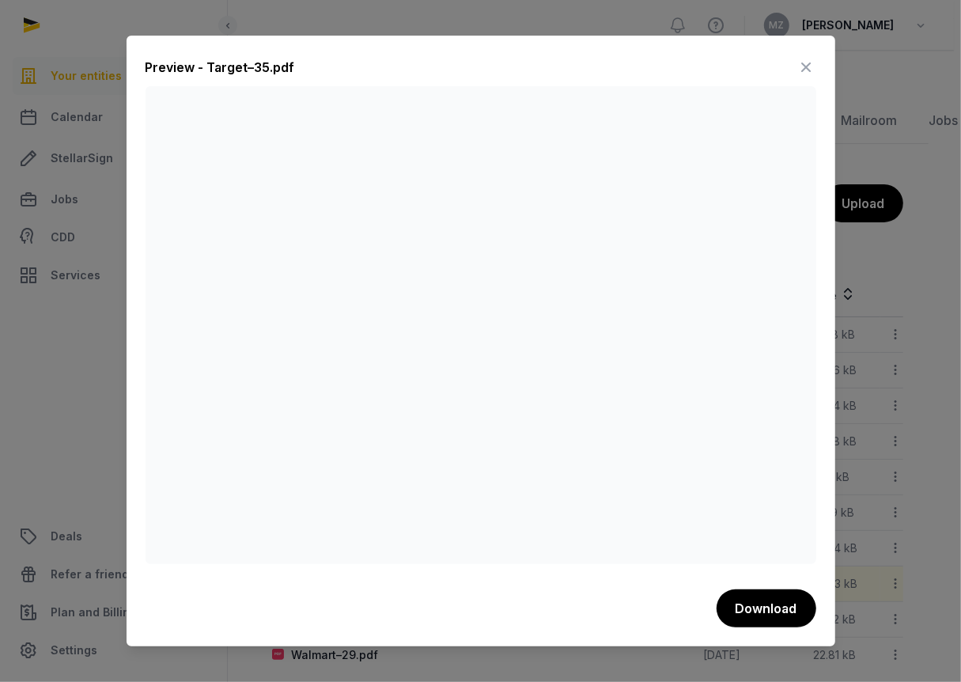
click at [808, 59] on icon at bounding box center [806, 67] width 19 height 25
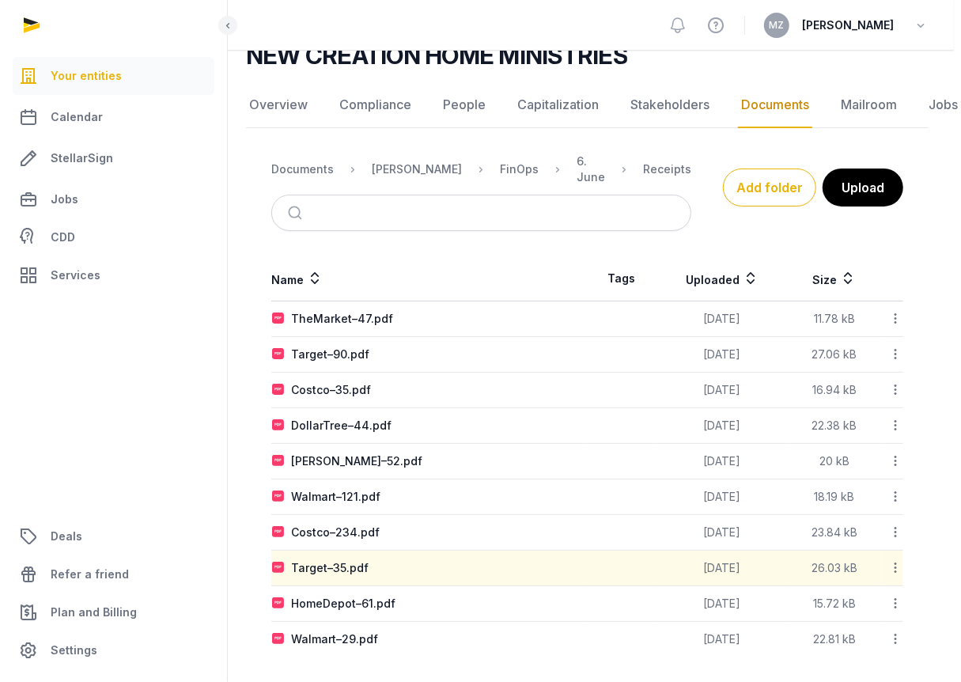
scroll to position [133, 21]
click at [329, 635] on div "Walmart–29.pdf" at bounding box center [334, 640] width 87 height 16
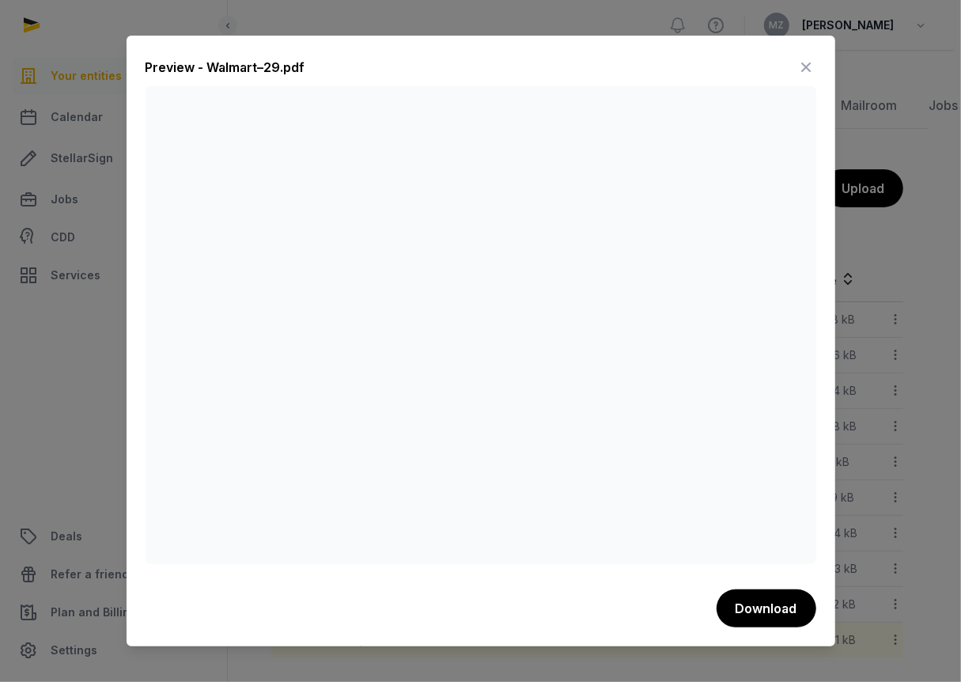
click at [803, 60] on icon at bounding box center [806, 67] width 19 height 25
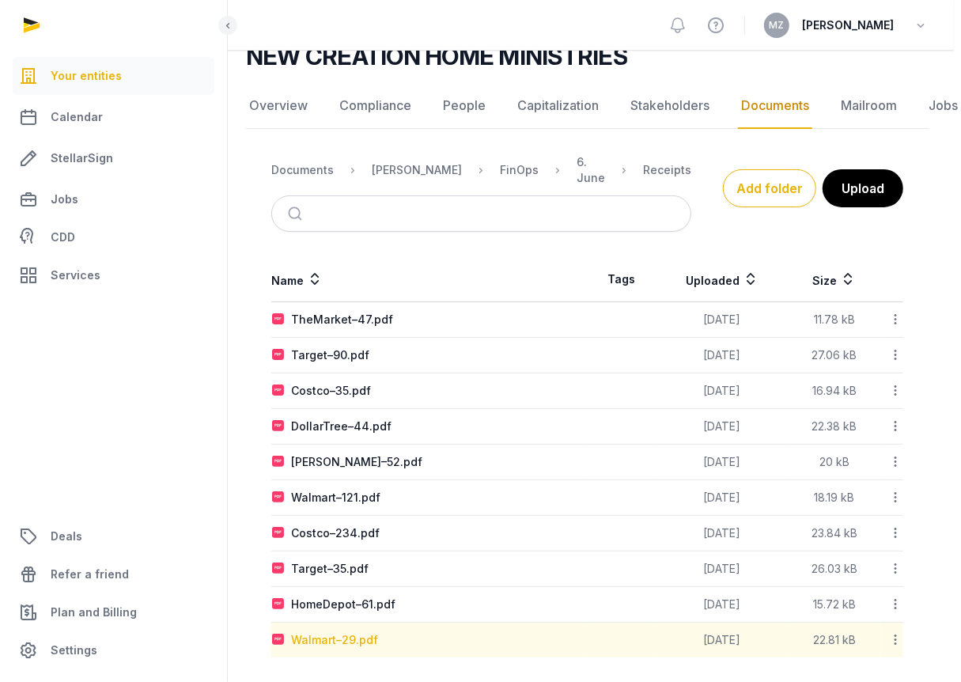
click at [315, 636] on div "Walmart–29.pdf" at bounding box center [334, 640] width 87 height 16
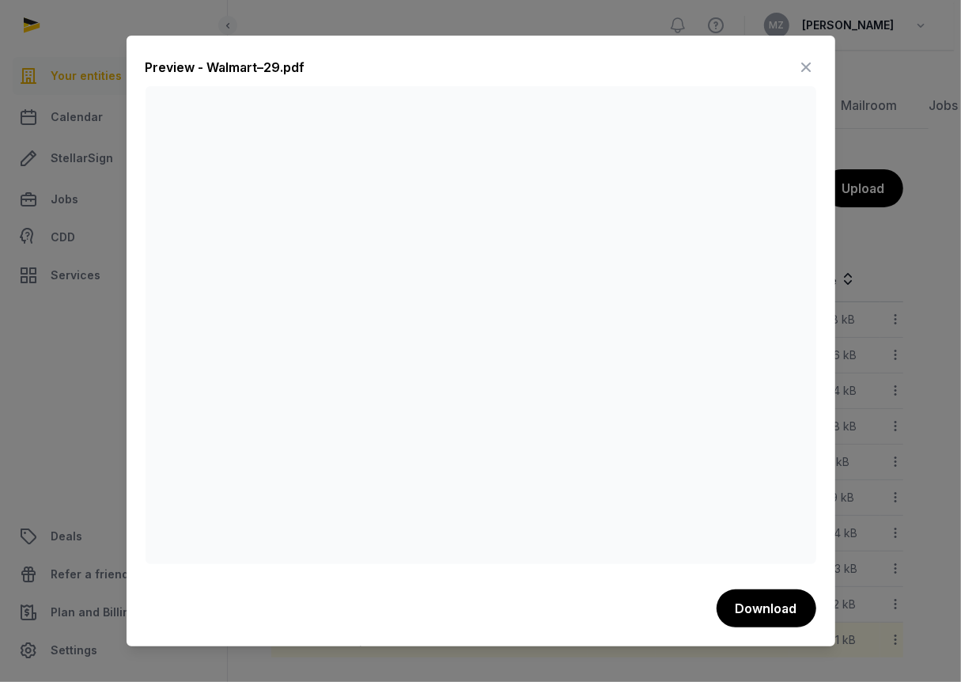
click at [803, 62] on icon at bounding box center [806, 67] width 19 height 25
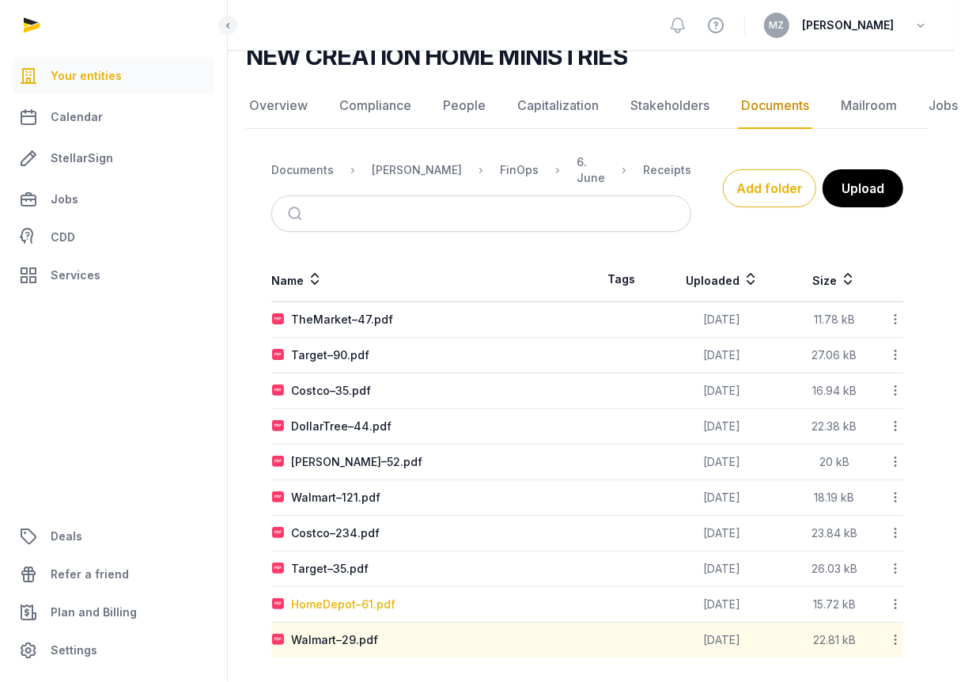
click at [370, 597] on div "HomeDepot–61.pdf" at bounding box center [343, 604] width 104 height 16
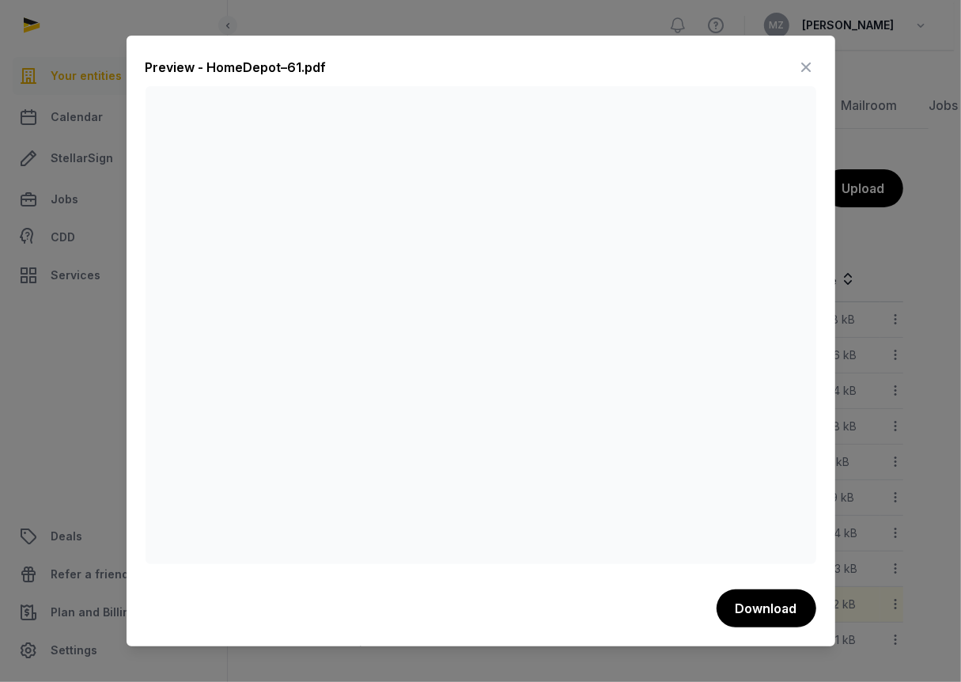
click at [808, 60] on icon at bounding box center [806, 67] width 19 height 25
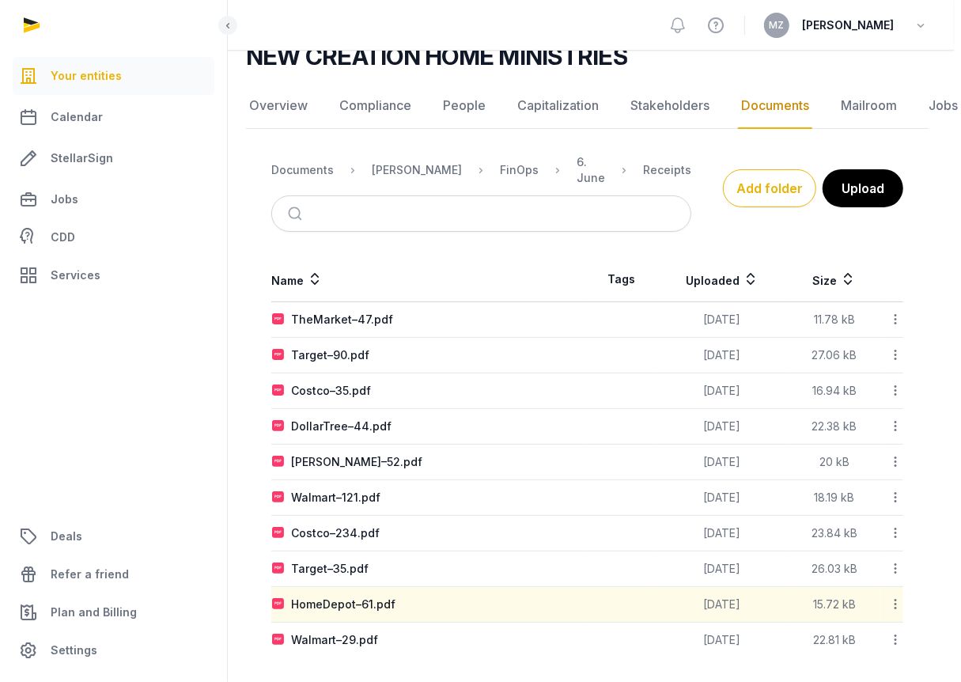
click at [414, 263] on th "Name" at bounding box center [429, 279] width 316 height 45
